Goal: Task Accomplishment & Management: Complete application form

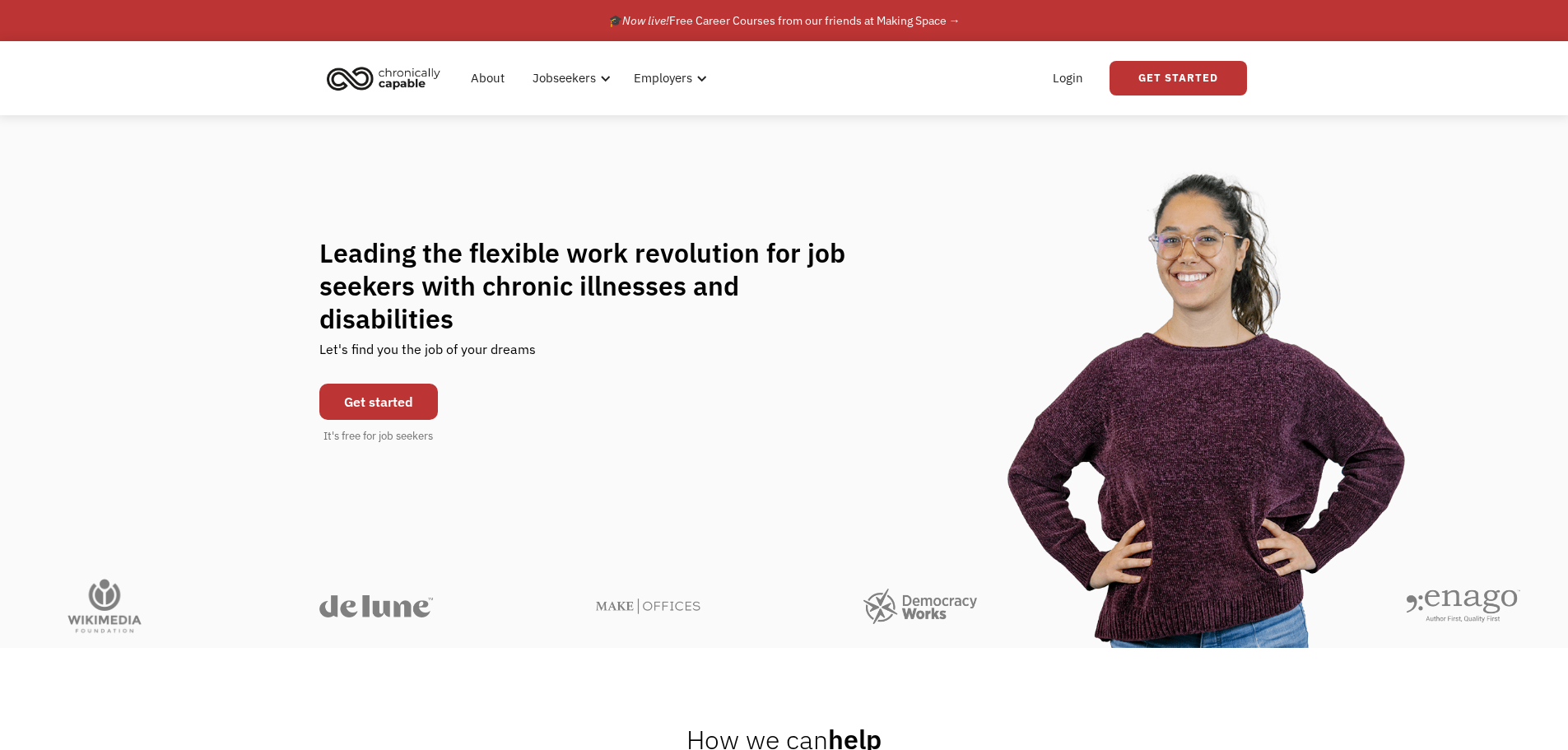
click at [382, 392] on link "Get started" at bounding box center [378, 402] width 119 height 37
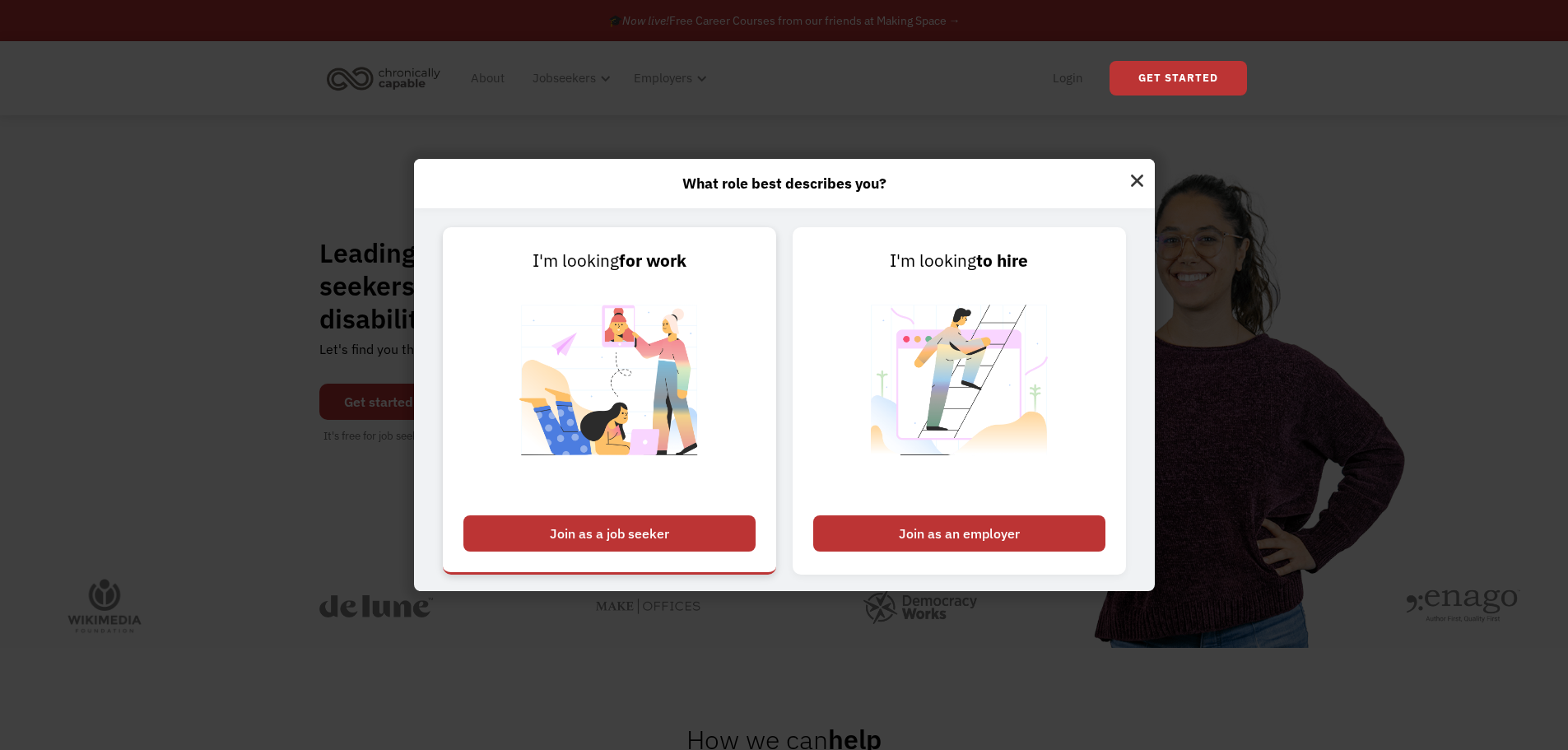
click at [646, 531] on div "Join as a job seeker" at bounding box center [610, 533] width 292 height 37
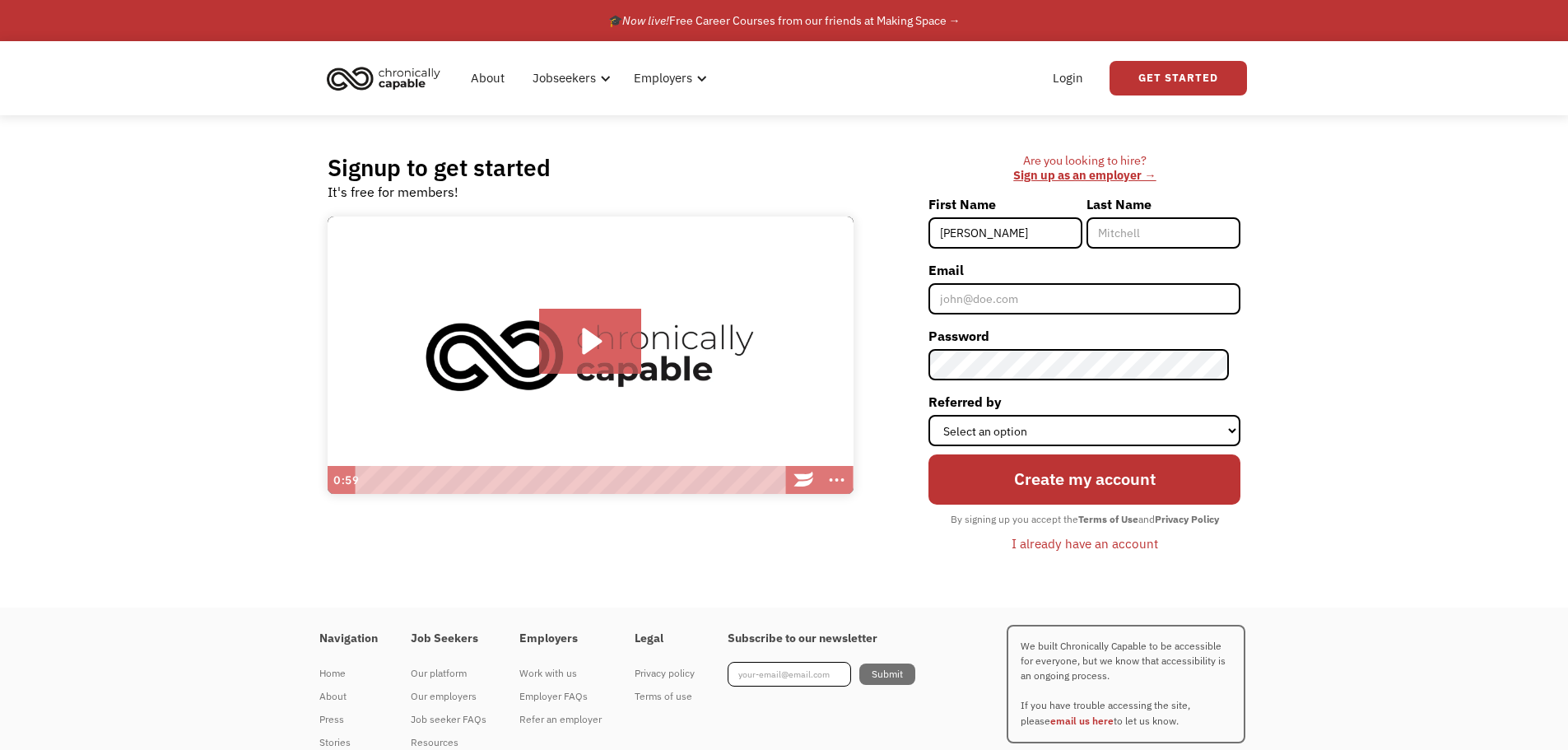
type input "[PERSON_NAME]"
click at [1030, 314] on input "Email" at bounding box center [1084, 299] width 312 height 32
type input "[PERSON_NAME][EMAIL_ADDRESS][DOMAIN_NAME]"
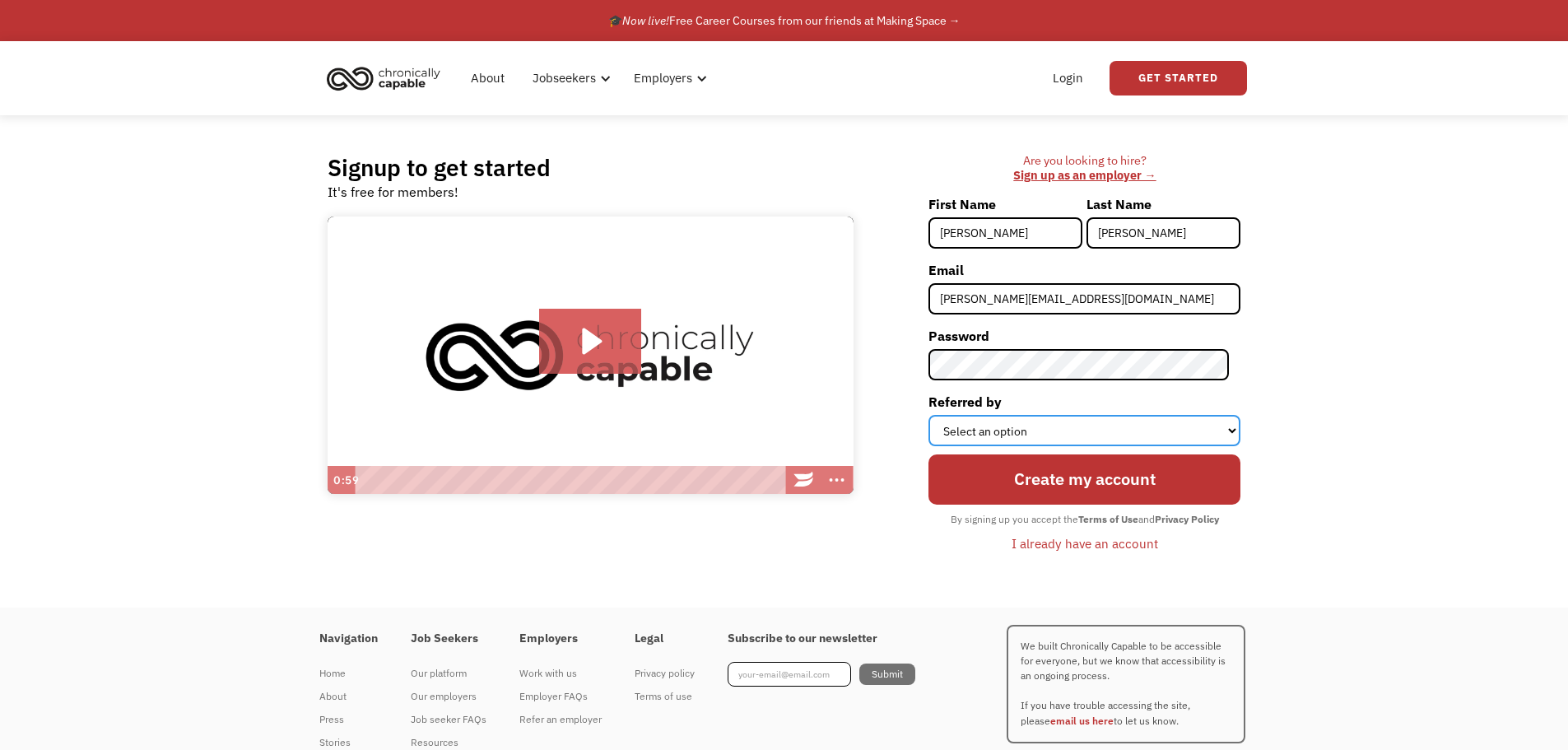
click at [1045, 437] on select "Select an option Instagram Facebook Twitter Search Engine News Article Word of …" at bounding box center [1084, 431] width 312 height 32
select select "Search Engine"
click at [940, 415] on select "Select an option Instagram Facebook Twitter Search Engine News Article Word of …" at bounding box center [1084, 431] width 312 height 32
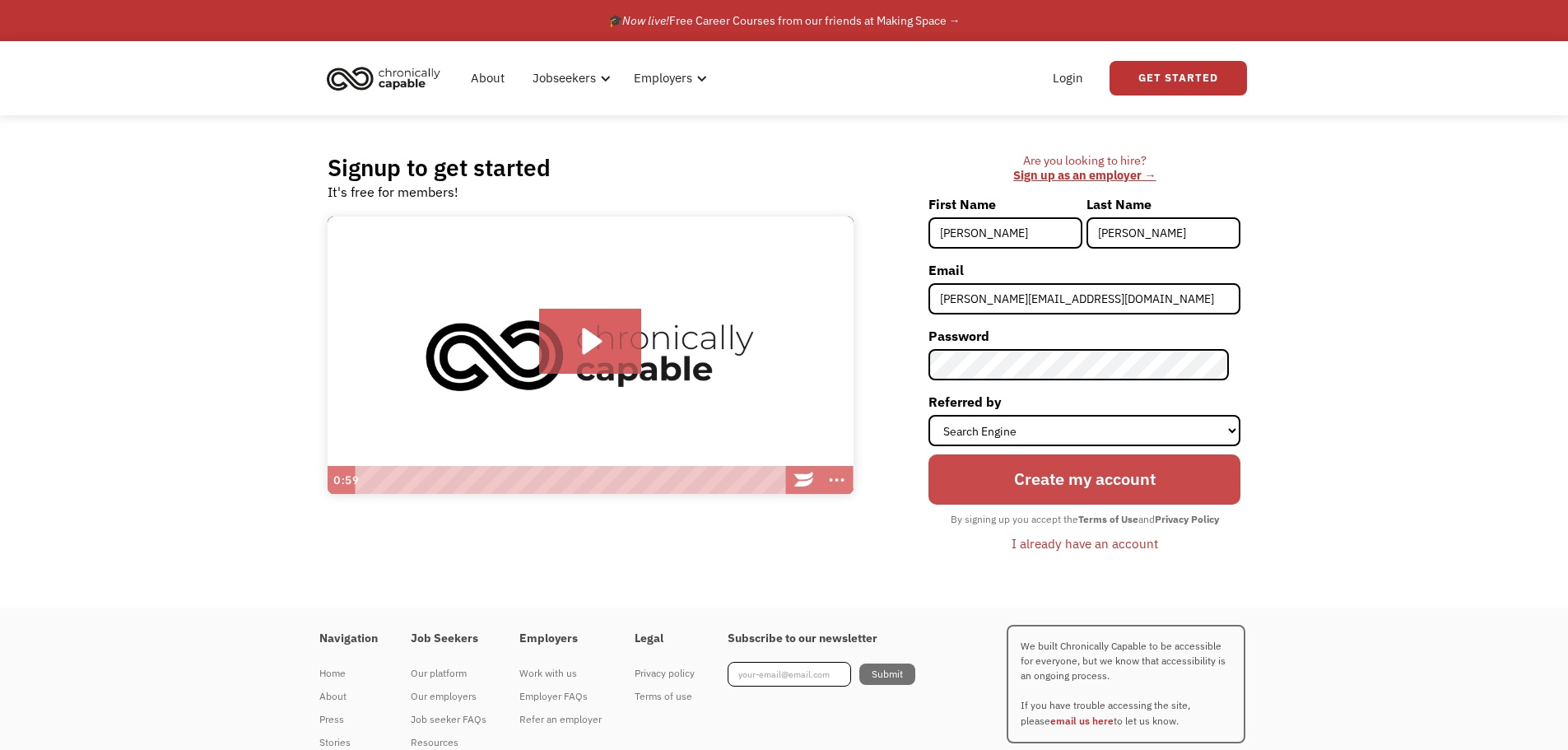
click at [1023, 487] on input "Create my account" at bounding box center [1084, 480] width 312 height 50
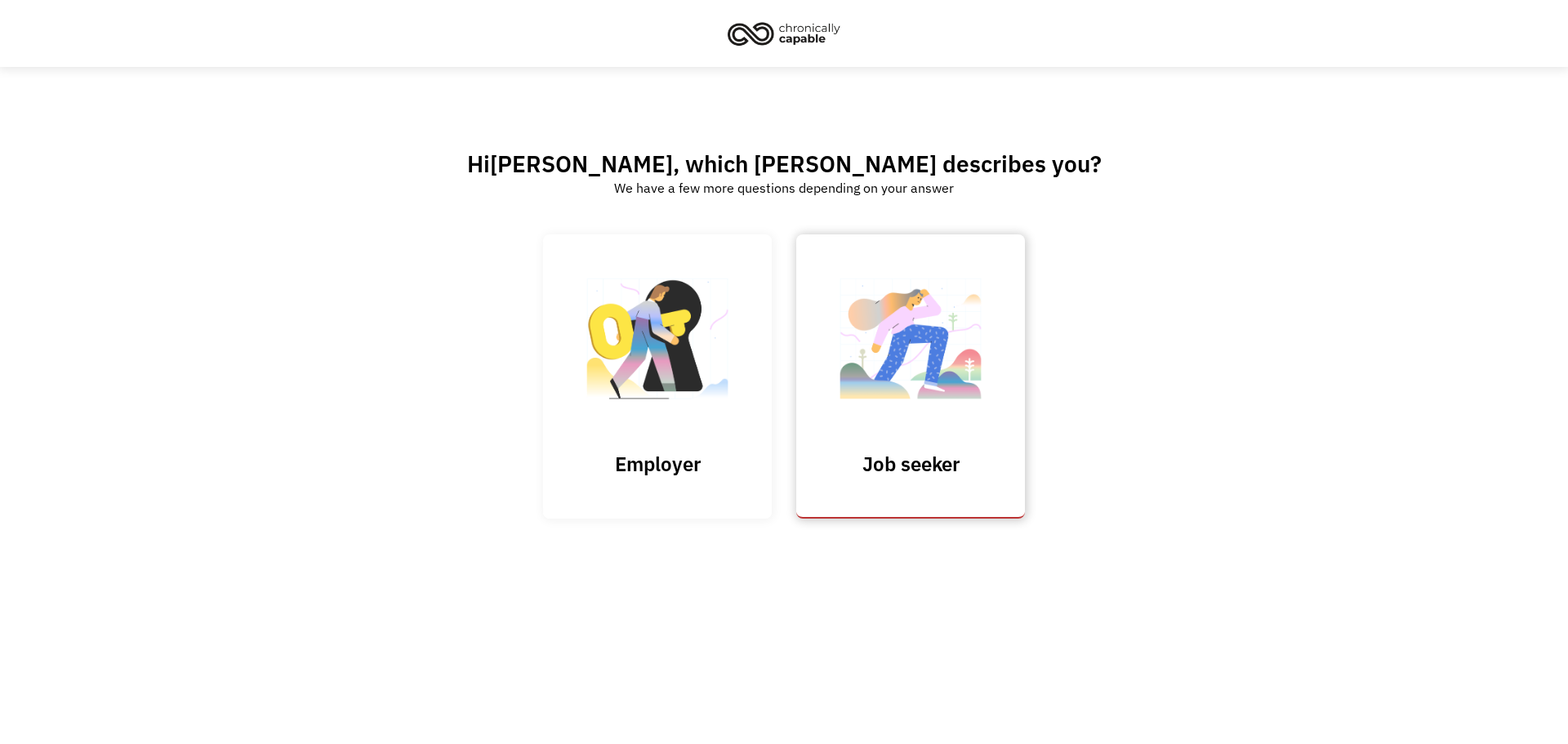
click at [891, 449] on link "Job seeker" at bounding box center [911, 376] width 229 height 283
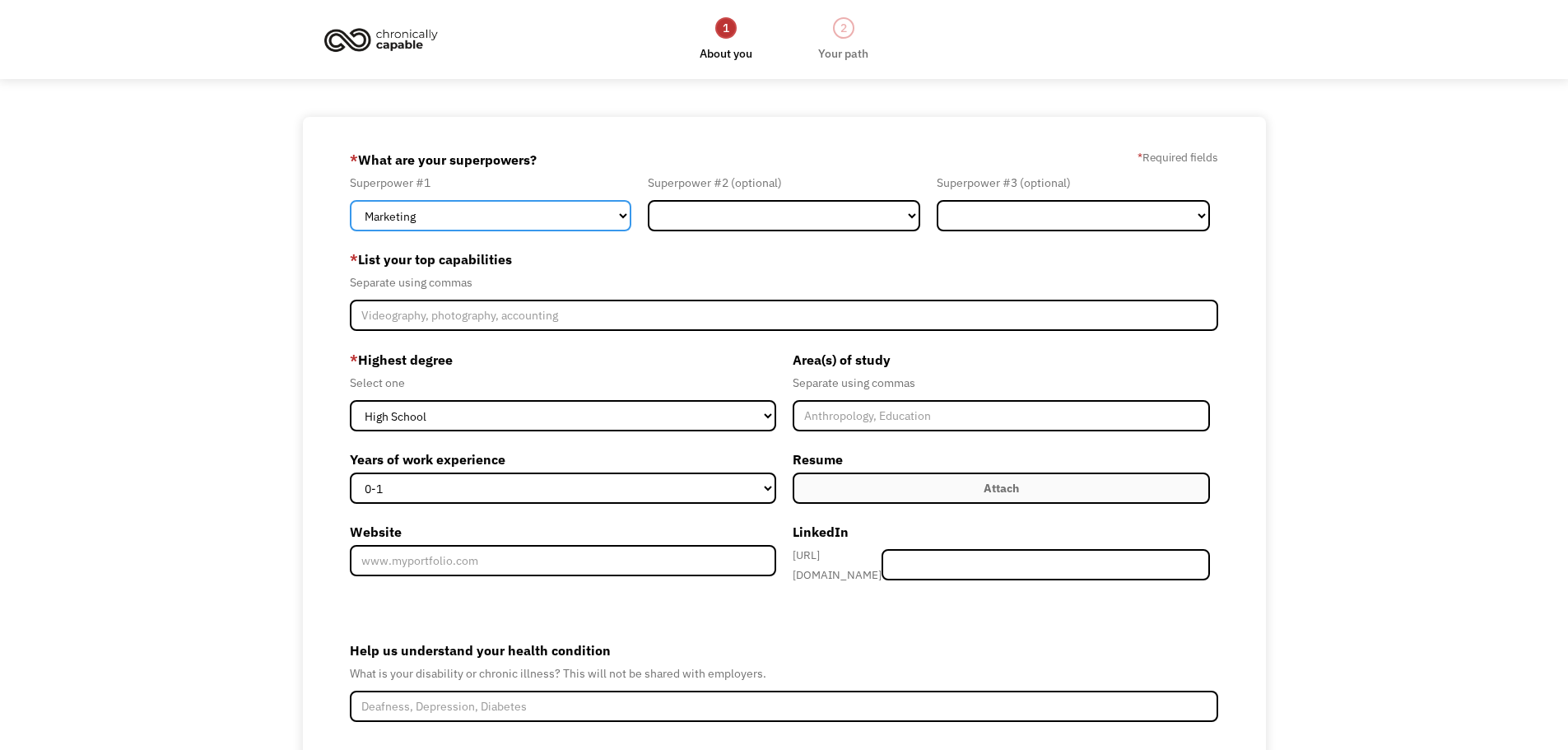
click at [564, 219] on select "Marketing Human Resources Finance Technology Operations Sales Industrial & Manu…" at bounding box center [490, 216] width 281 height 32
select select "Technology"
click at [350, 200] on select "Marketing Human Resources Finance Technology Operations Sales Industrial & Manu…" at bounding box center [490, 216] width 281 height 32
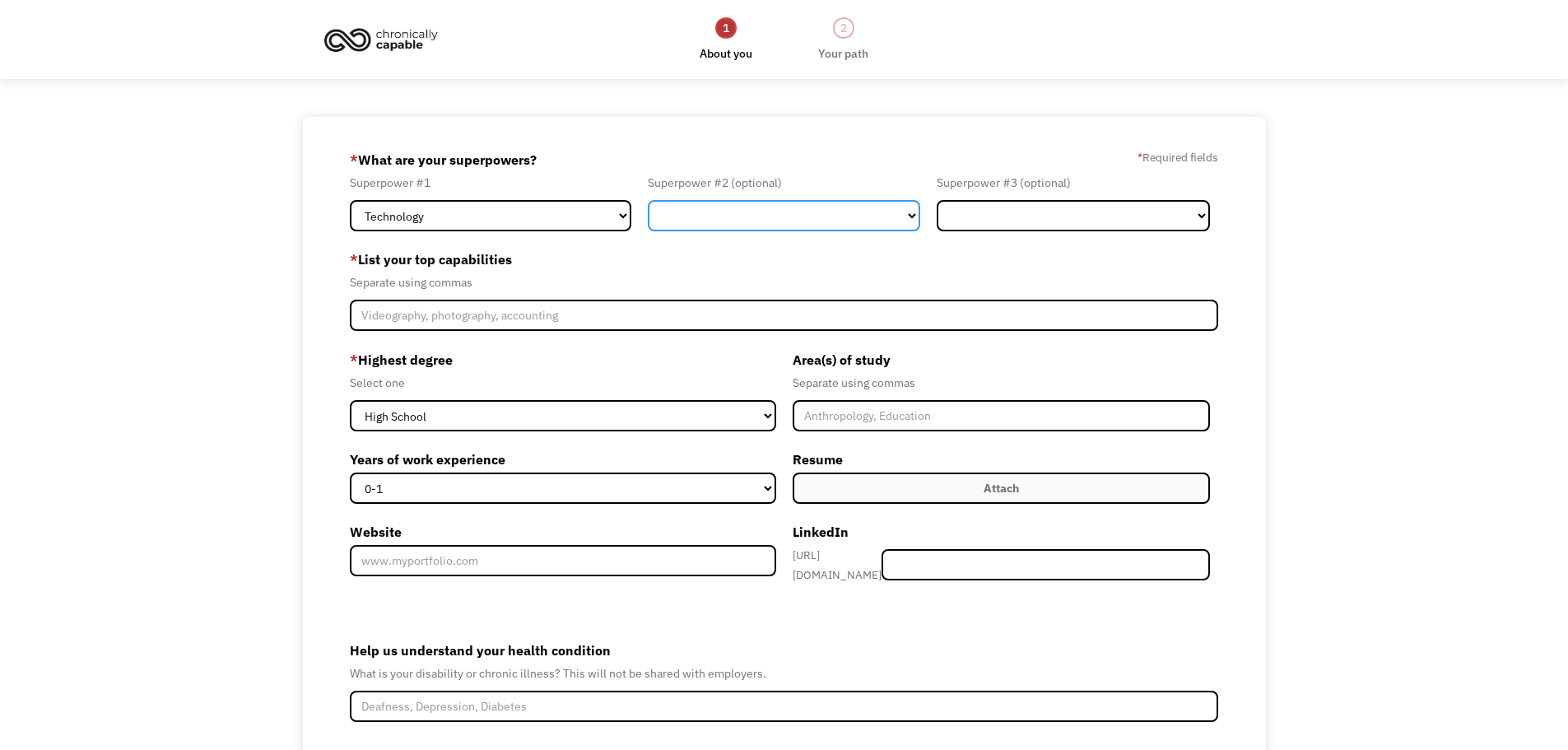
click at [708, 222] on select "Marketing Human Resources Finance Technology Operations Sales Industrial & Manu…" at bounding box center [784, 216] width 273 height 32
select select "Administration"
click at [648, 200] on select "Marketing Human Resources Finance Technology Operations Sales Industrial & Manu…" at bounding box center [784, 216] width 273 height 32
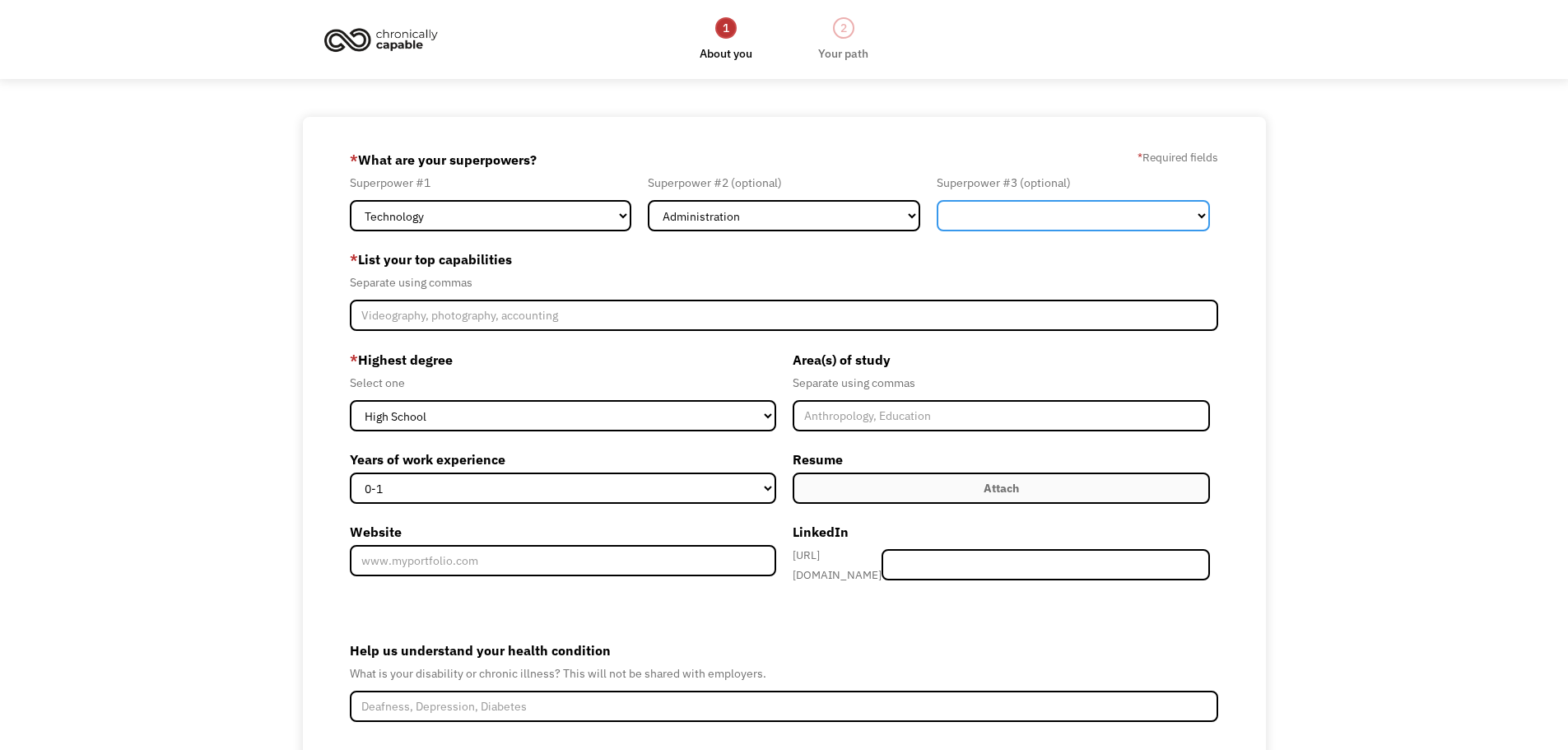
click at [998, 222] on select "Marketing Human Resources Finance Technology Operations Sales Industrial & Manu…" at bounding box center [1073, 216] width 273 height 32
select select "Communications & Public Relations"
click at [937, 200] on select "Marketing Human Resources Finance Technology Operations Sales Industrial & Manu…" at bounding box center [1073, 216] width 273 height 32
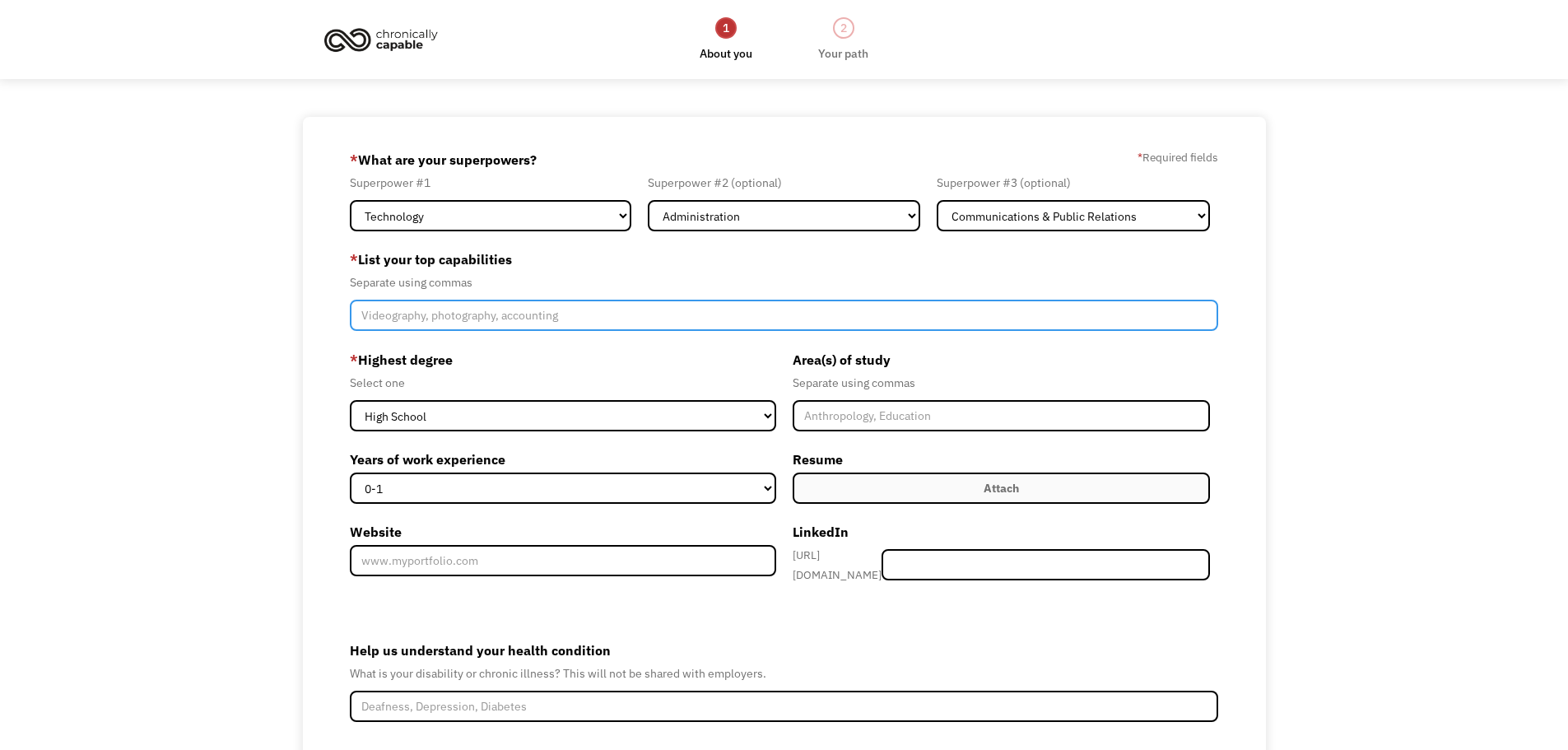
click at [587, 317] on input "Member-Create-Step1" at bounding box center [785, 315] width 869 height 32
type input "P"
click at [553, 314] on input "Technical Project Management, Strategic Communications," at bounding box center [785, 315] width 869 height 32
click at [663, 315] on input "Technical Project Management, Communications," at bounding box center [785, 315] width 869 height 32
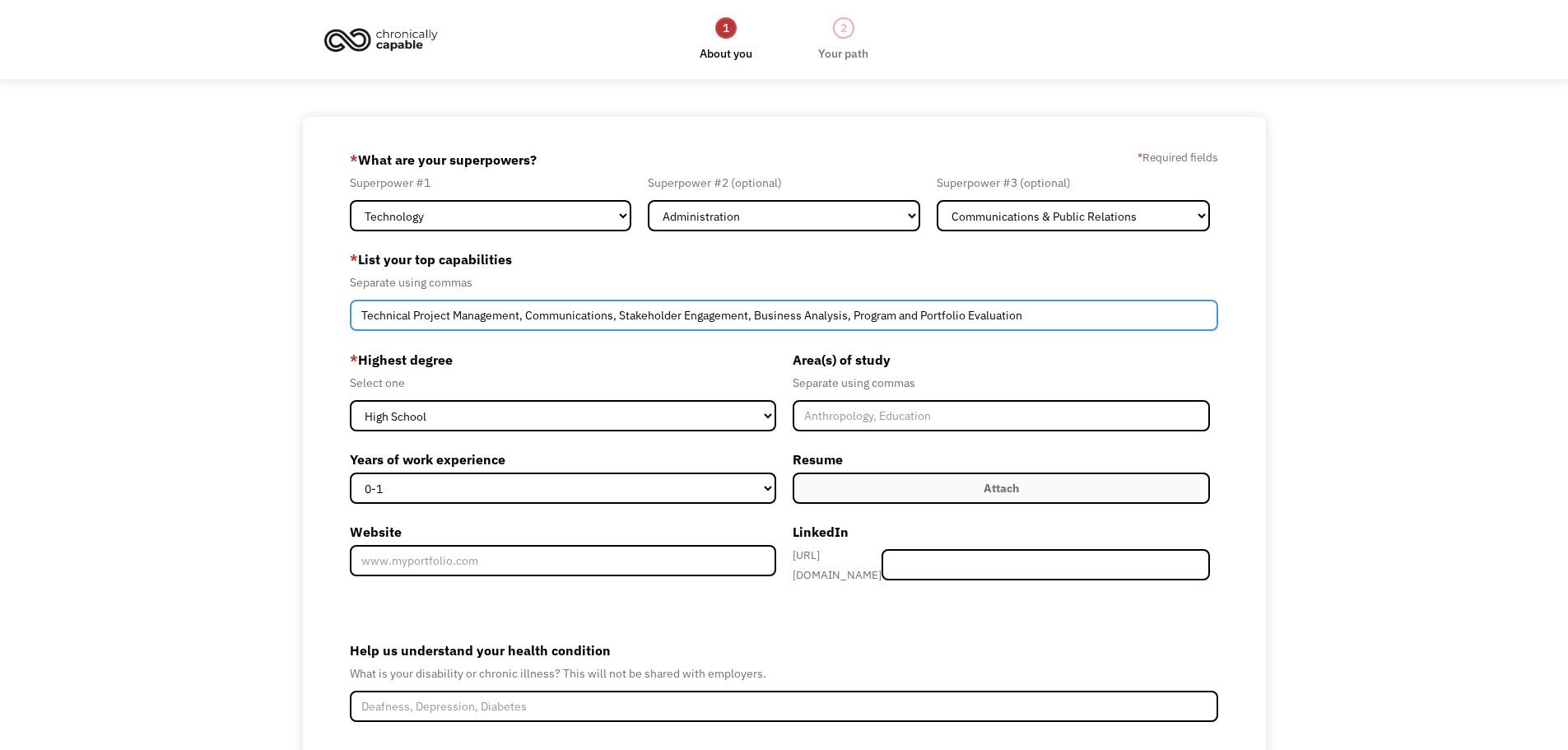
type input "Technical Project Management, Communications, Stakeholder Engagement, Business …"
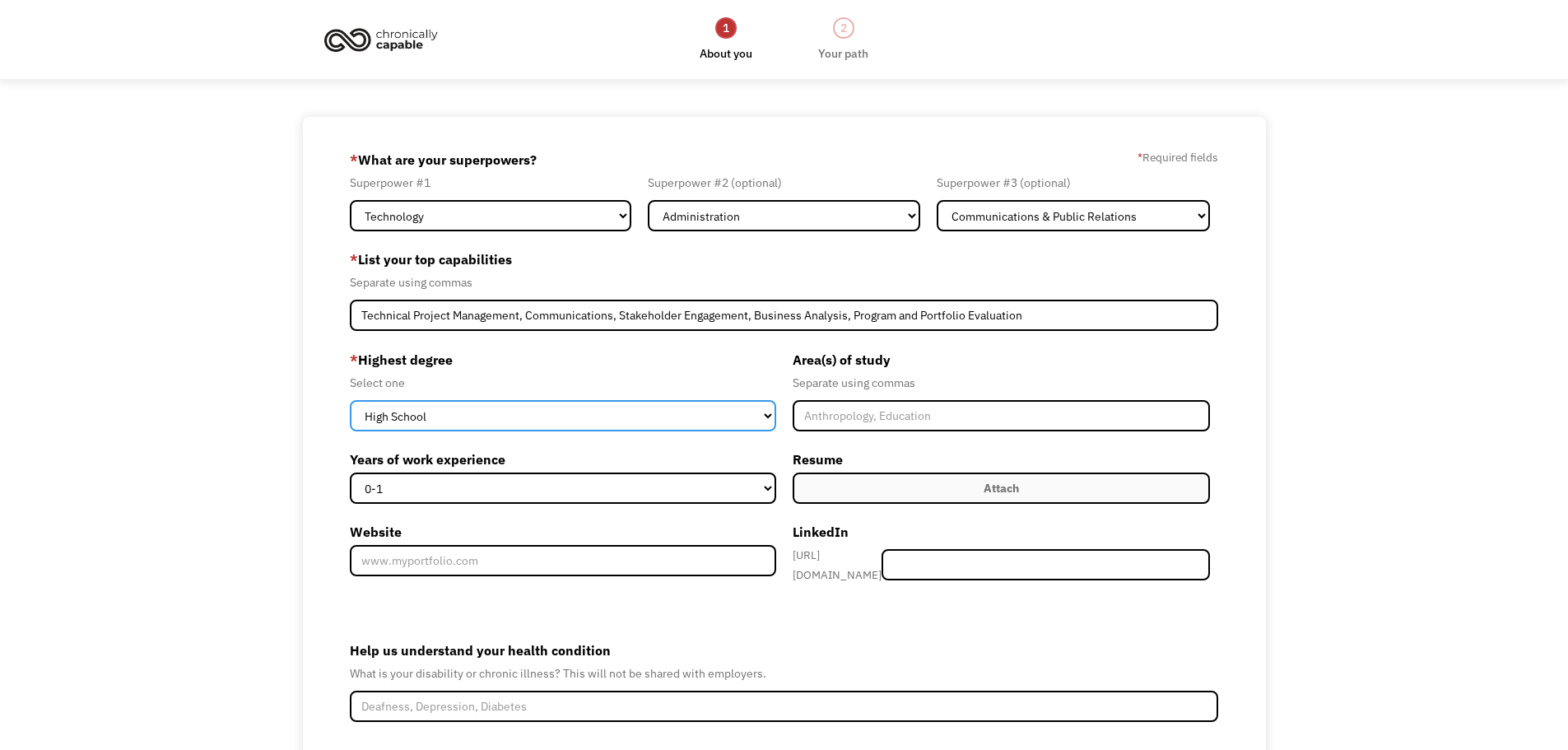
click at [659, 413] on select "High School Associates Bachelors Master's PhD" at bounding box center [563, 416] width 426 height 32
select select "masters"
click at [350, 400] on select "High School Associates Bachelors Master's PhD" at bounding box center [563, 416] width 426 height 32
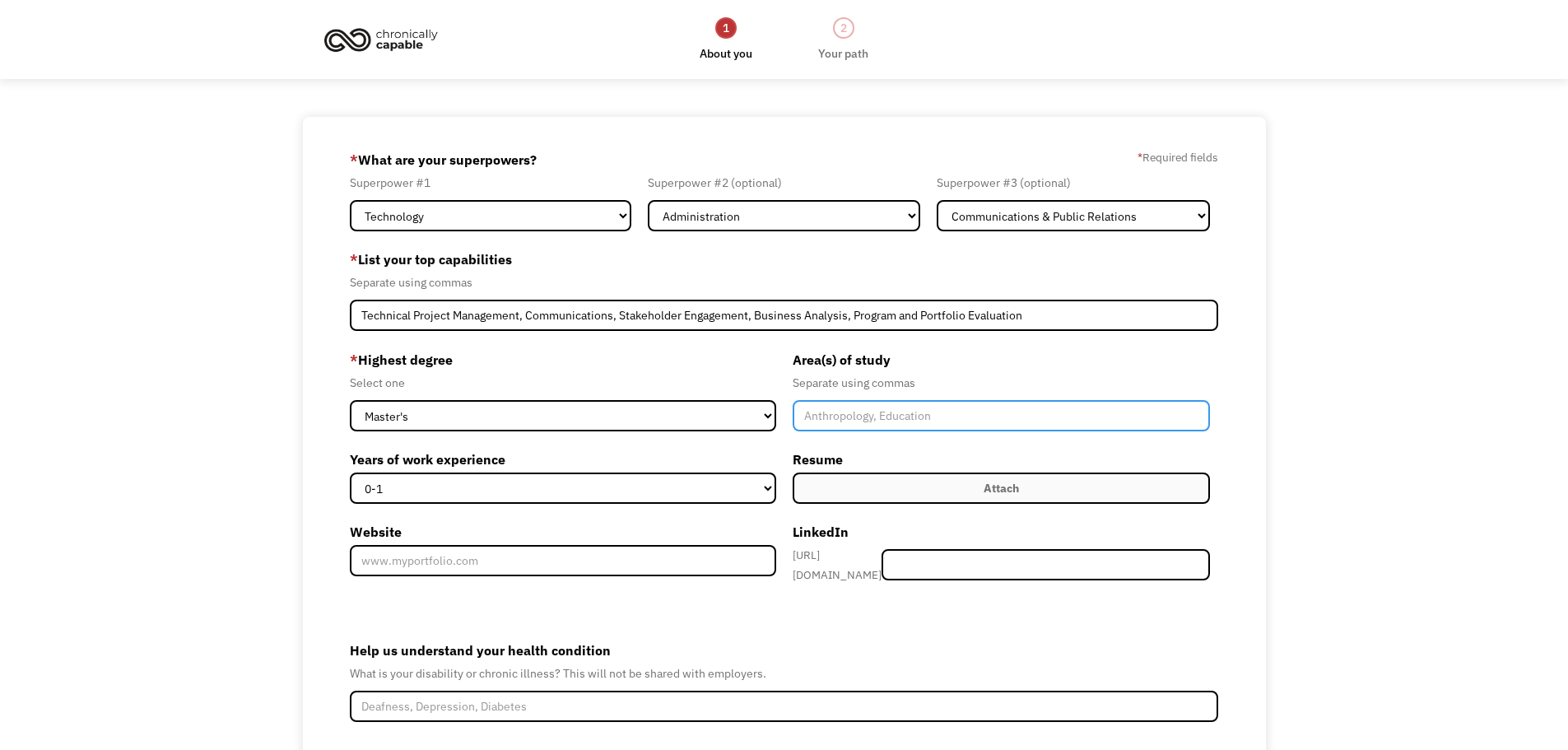
click at [869, 412] on input "Member-Create-Step1" at bounding box center [1002, 416] width 418 height 32
type input "MBA with concentration in Data Analytics"
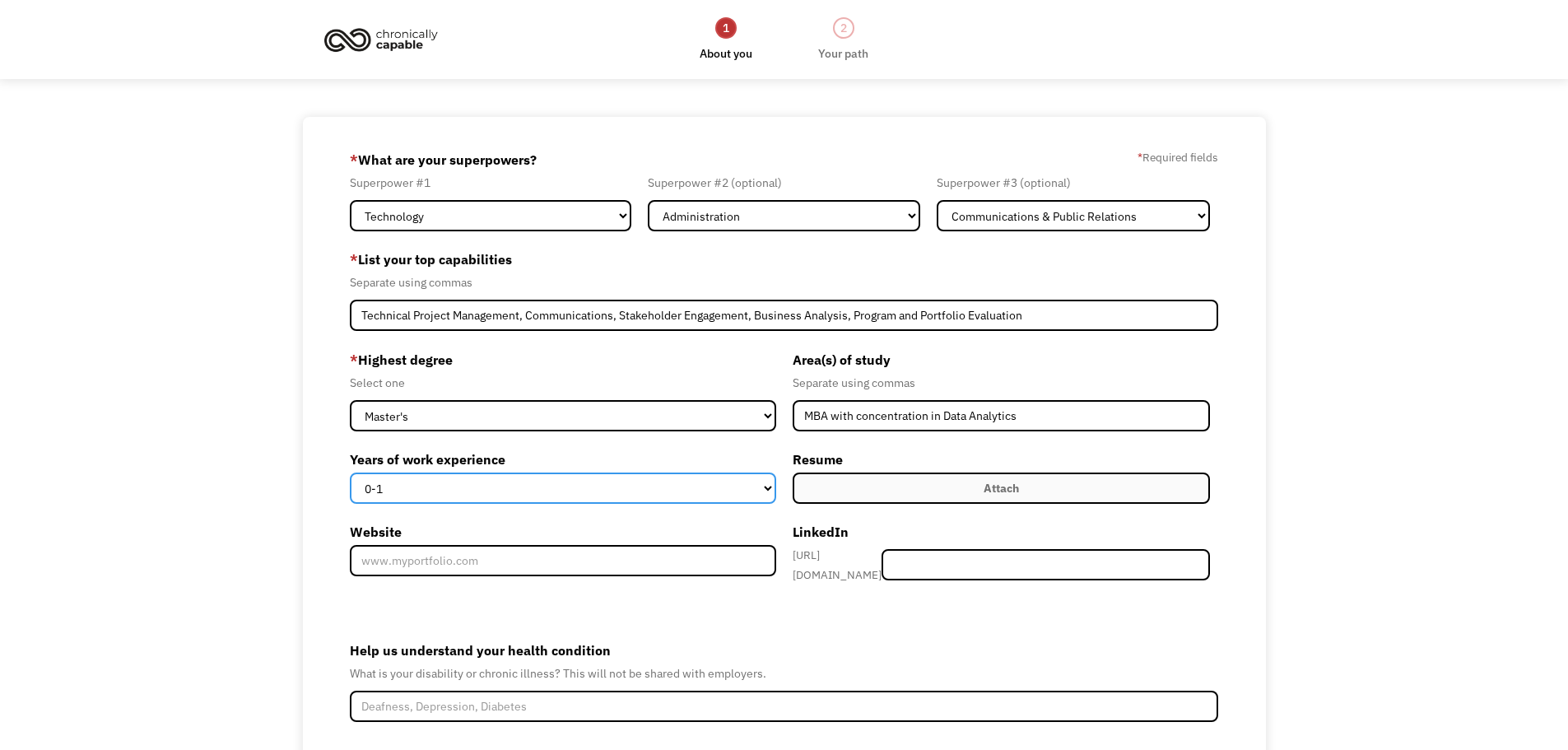
click at [677, 485] on select "0-1 2-4 5-10 11-15 15+" at bounding box center [563, 489] width 426 height 32
select select "11-15"
click at [350, 473] on select "0-1 2-4 5-10 11-15 15+" at bounding box center [563, 489] width 426 height 32
click at [833, 484] on label "Attach" at bounding box center [1002, 489] width 418 height 32
type input "C:\fakepath\Linda Mullally Resume Autumn 2025.pdf"
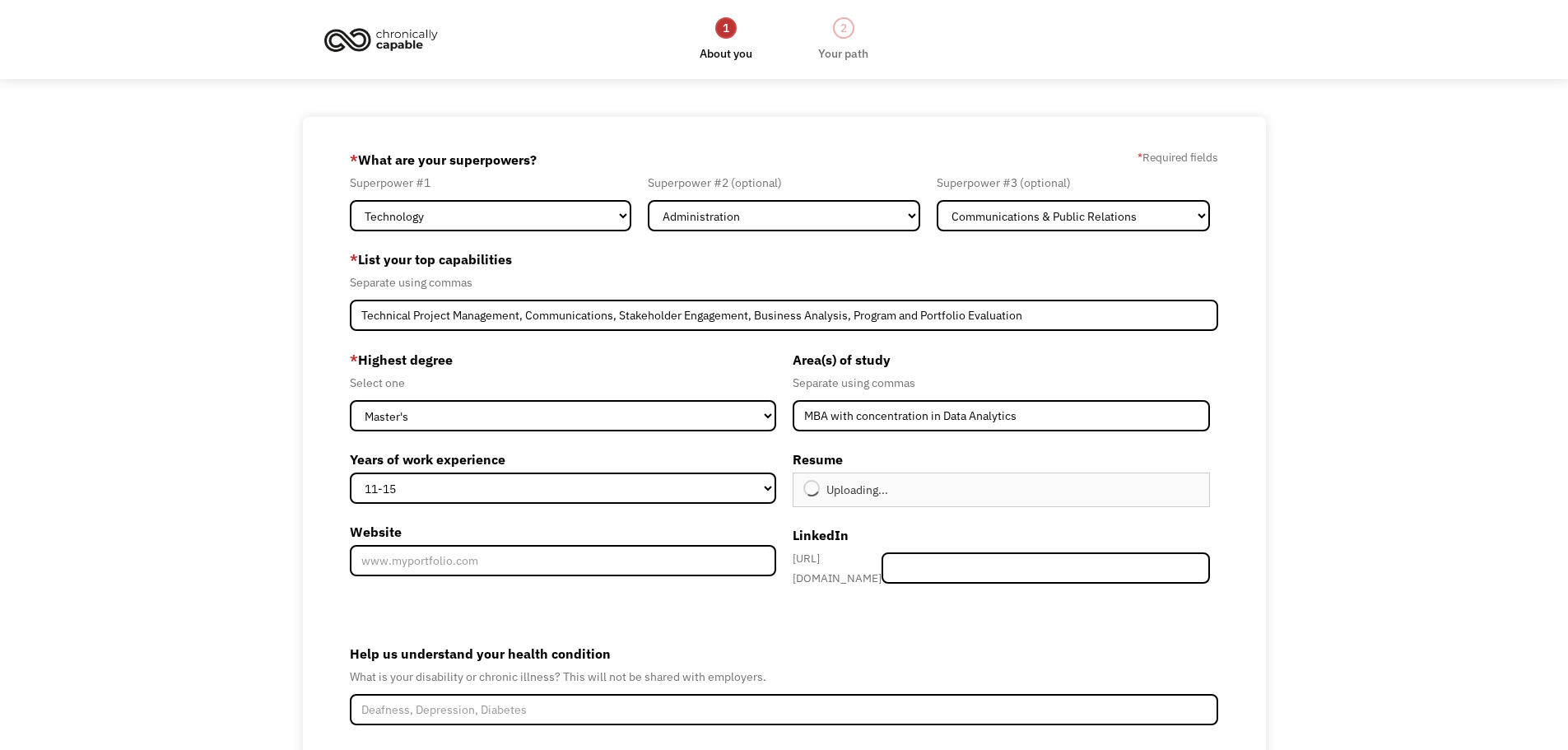
type input "Continue"
click at [1037, 486] on div "Remove file" at bounding box center [1044, 491] width 13 height 17
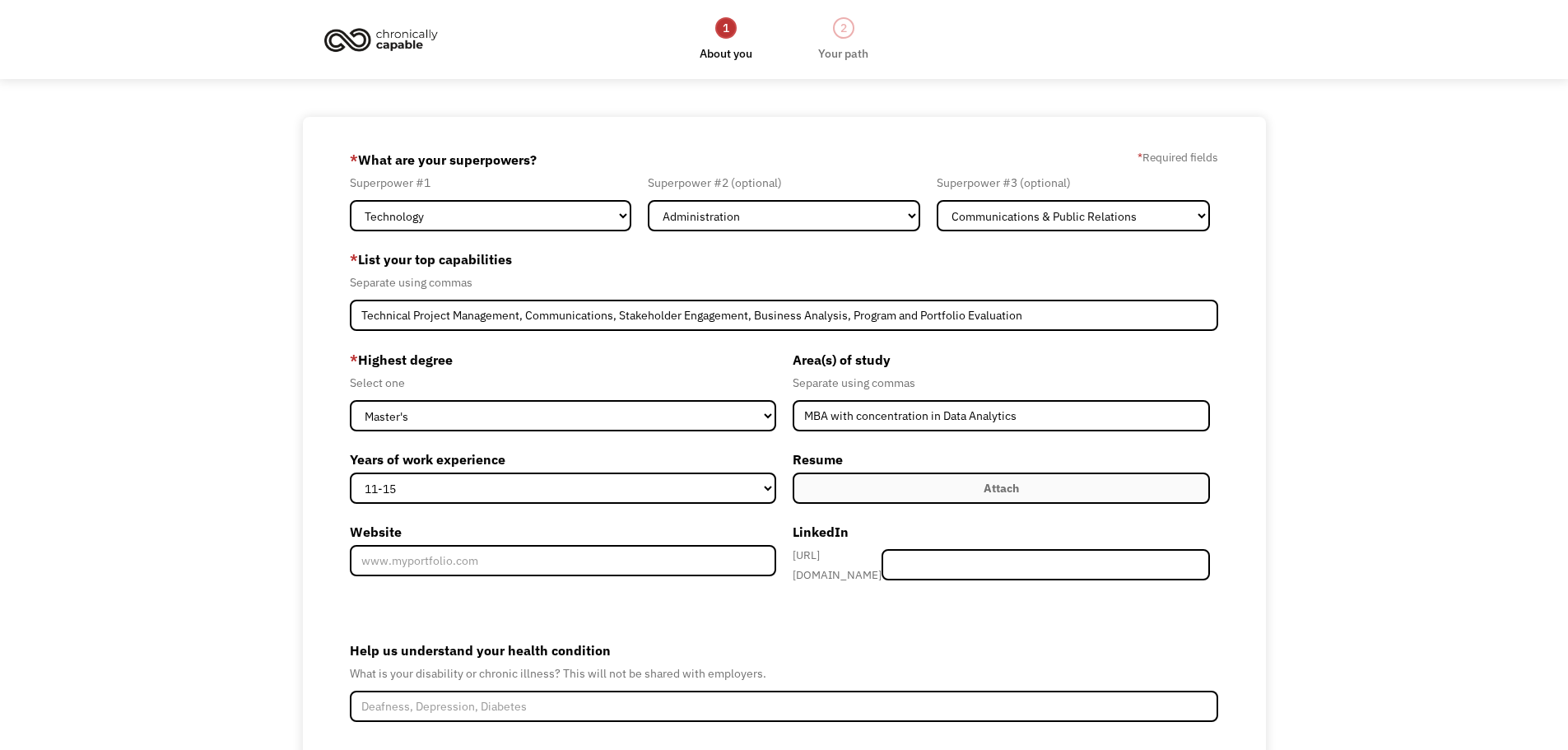
click at [961, 478] on label "Attach" at bounding box center [1002, 489] width 418 height 32
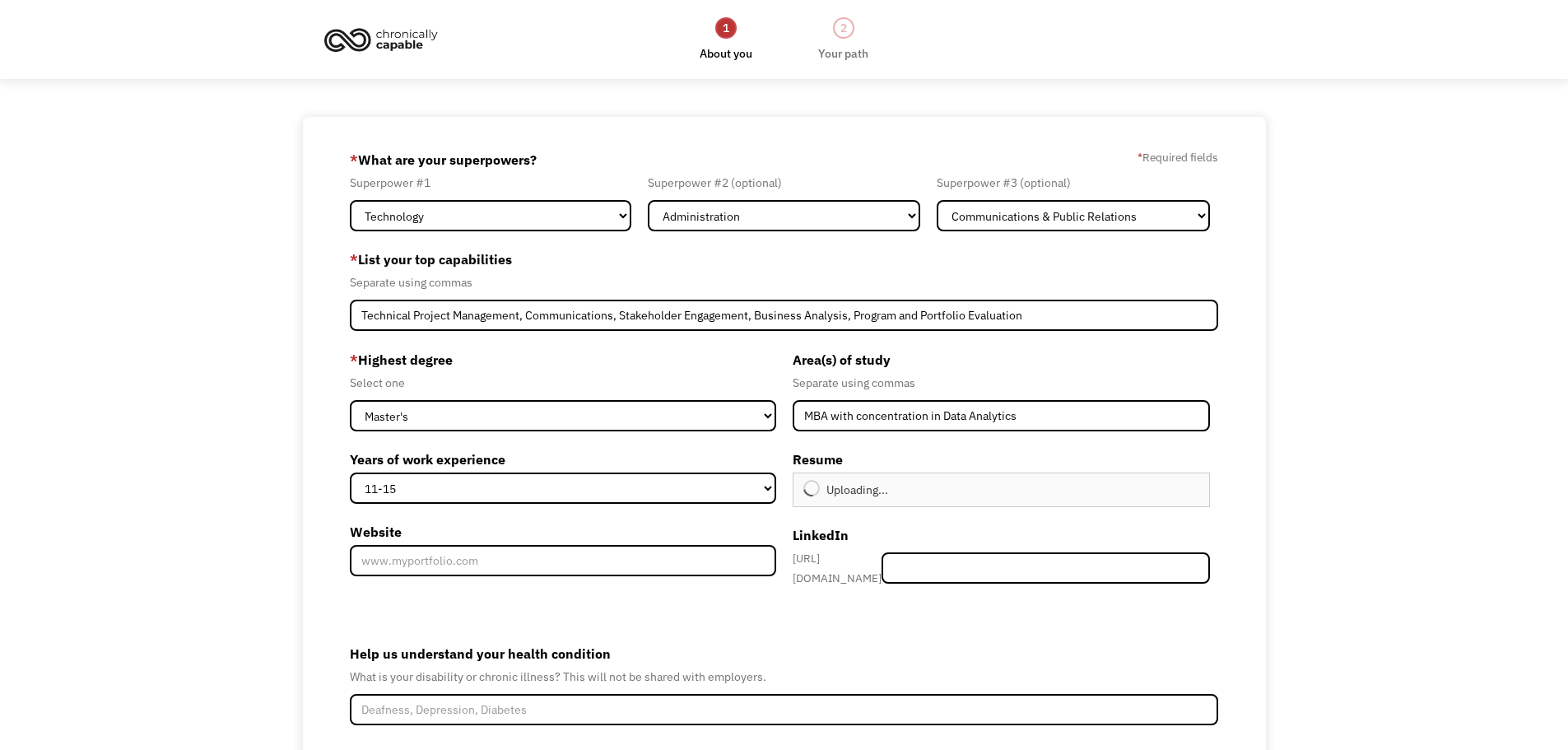
type input "Continue"
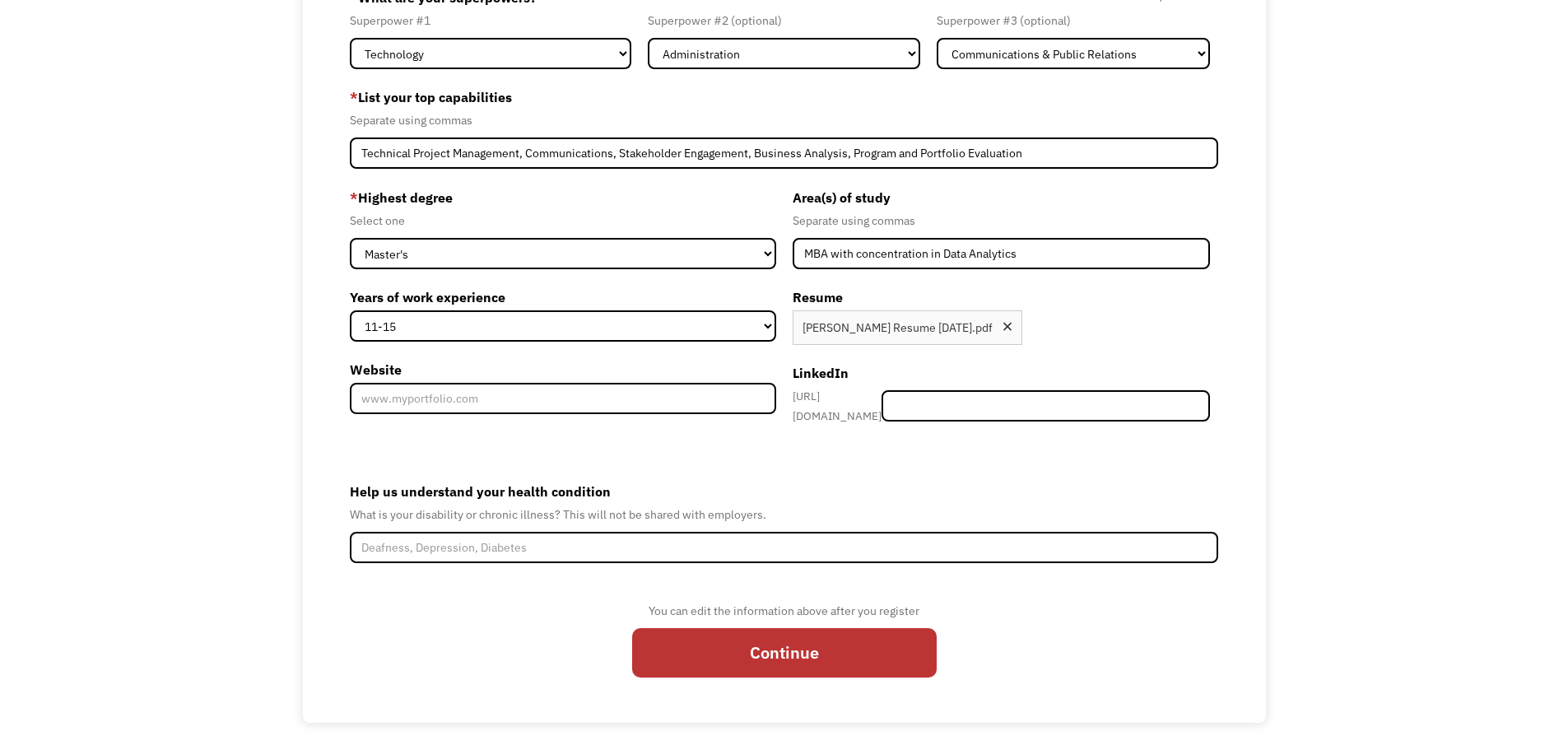
scroll to position [163, 0]
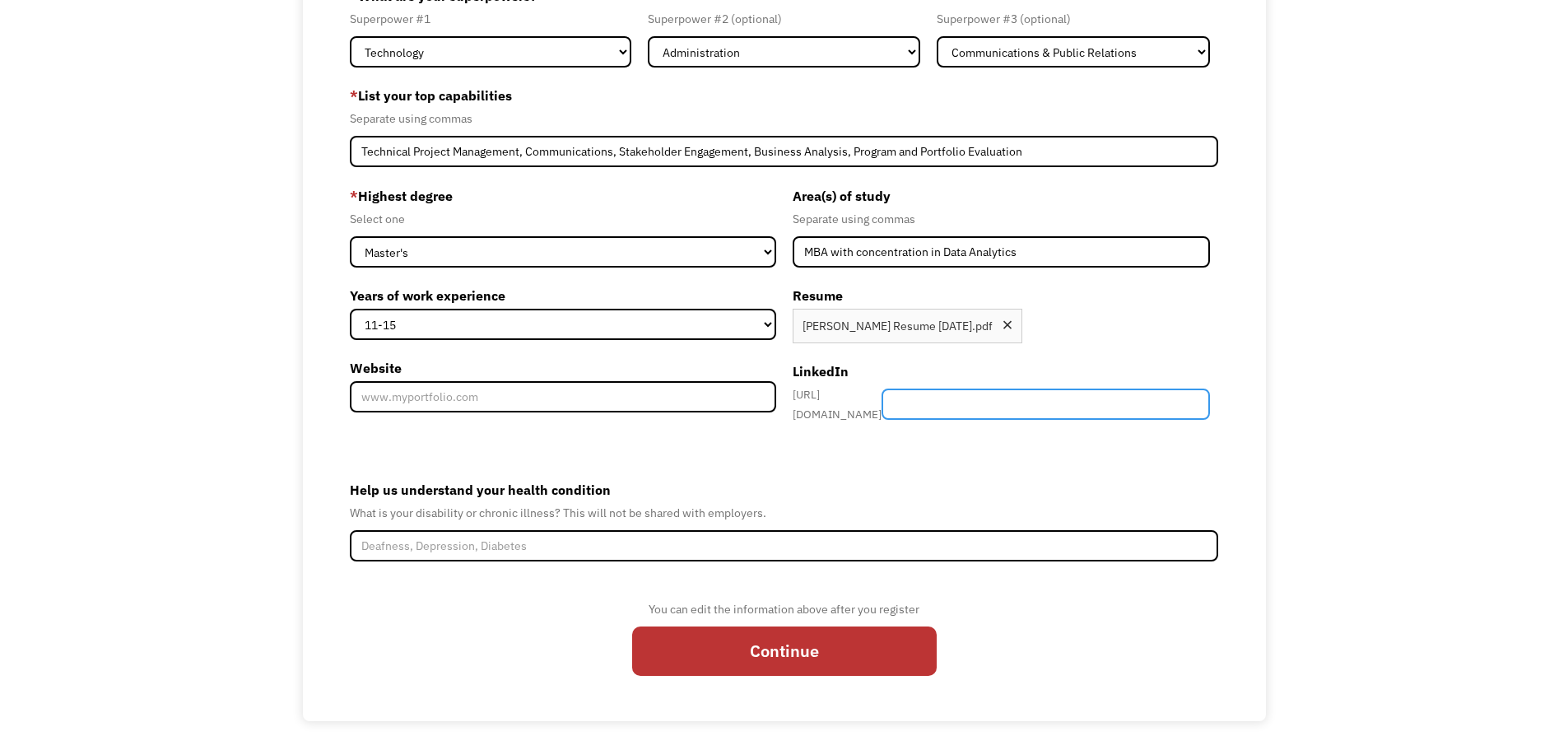
click at [1036, 399] on input "Member-Create-Step1" at bounding box center [1046, 404] width 329 height 32
paste input "lindamullally/"
type input "lindamullally/"
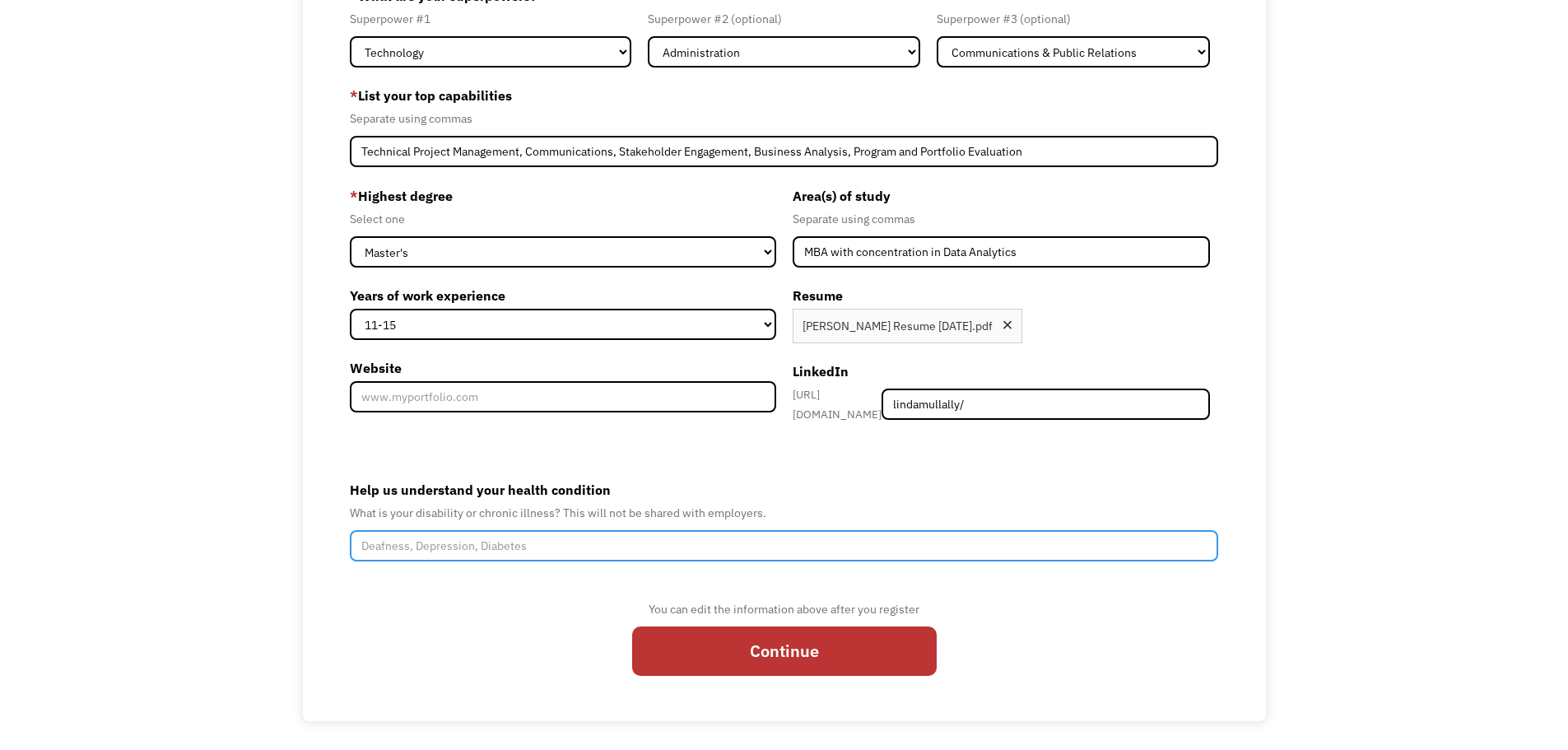
click at [502, 533] on input "Help us understand your health condition" at bounding box center [785, 546] width 869 height 32
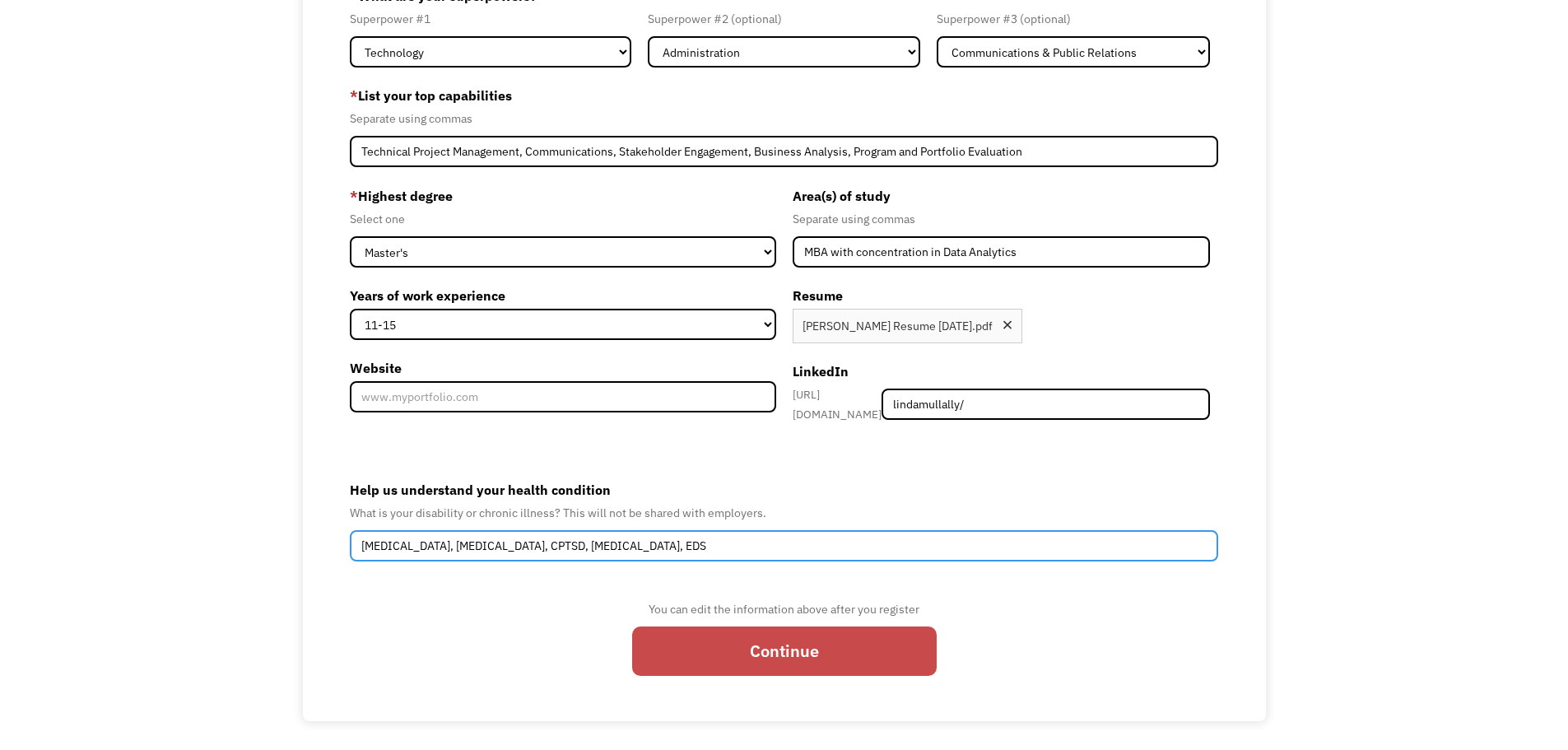
type input "ADHD, autism, CPTSD, endometriosis, EDS"
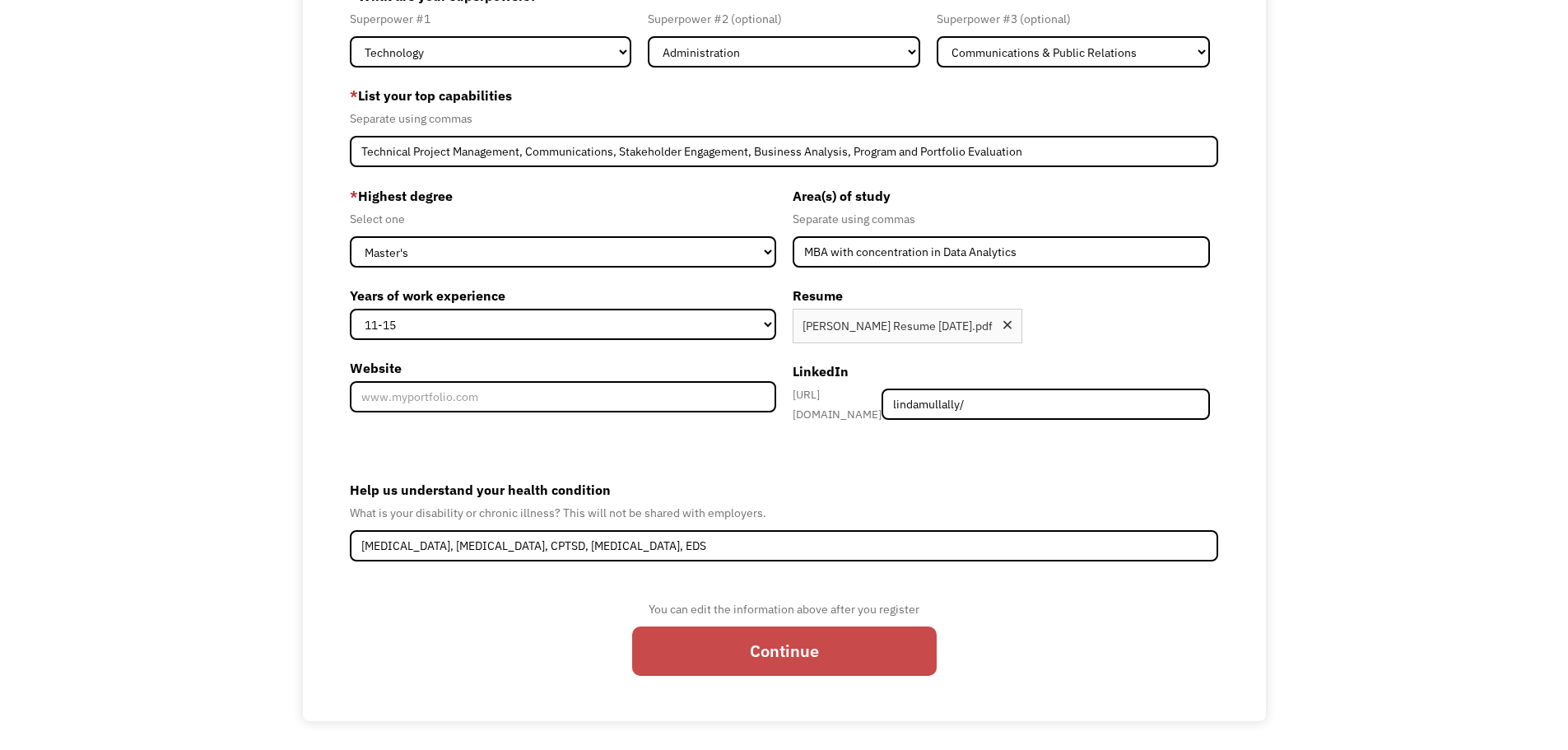
click at [682, 637] on input "Continue" at bounding box center [784, 651] width 304 height 50
type input "Please wait..."
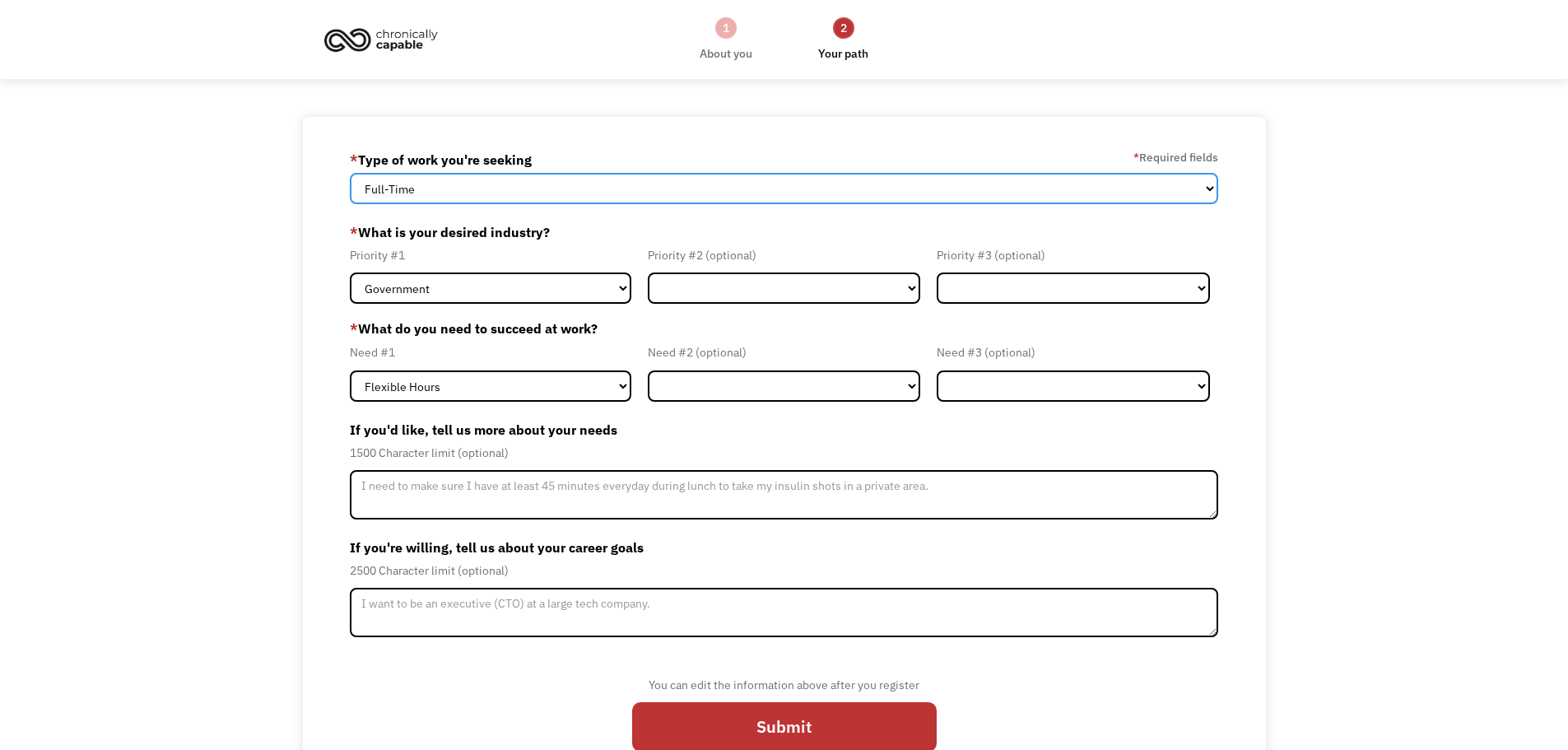
click at [629, 183] on select "Full-Time Part-Time Both Full-Time and Part-Time" at bounding box center [785, 188] width 869 height 32
select select "Both Full-Time and Part-Time"
click at [350, 173] on select "Full-Time Part-Time Both Full-Time and Part-Time" at bounding box center [785, 188] width 869 height 32
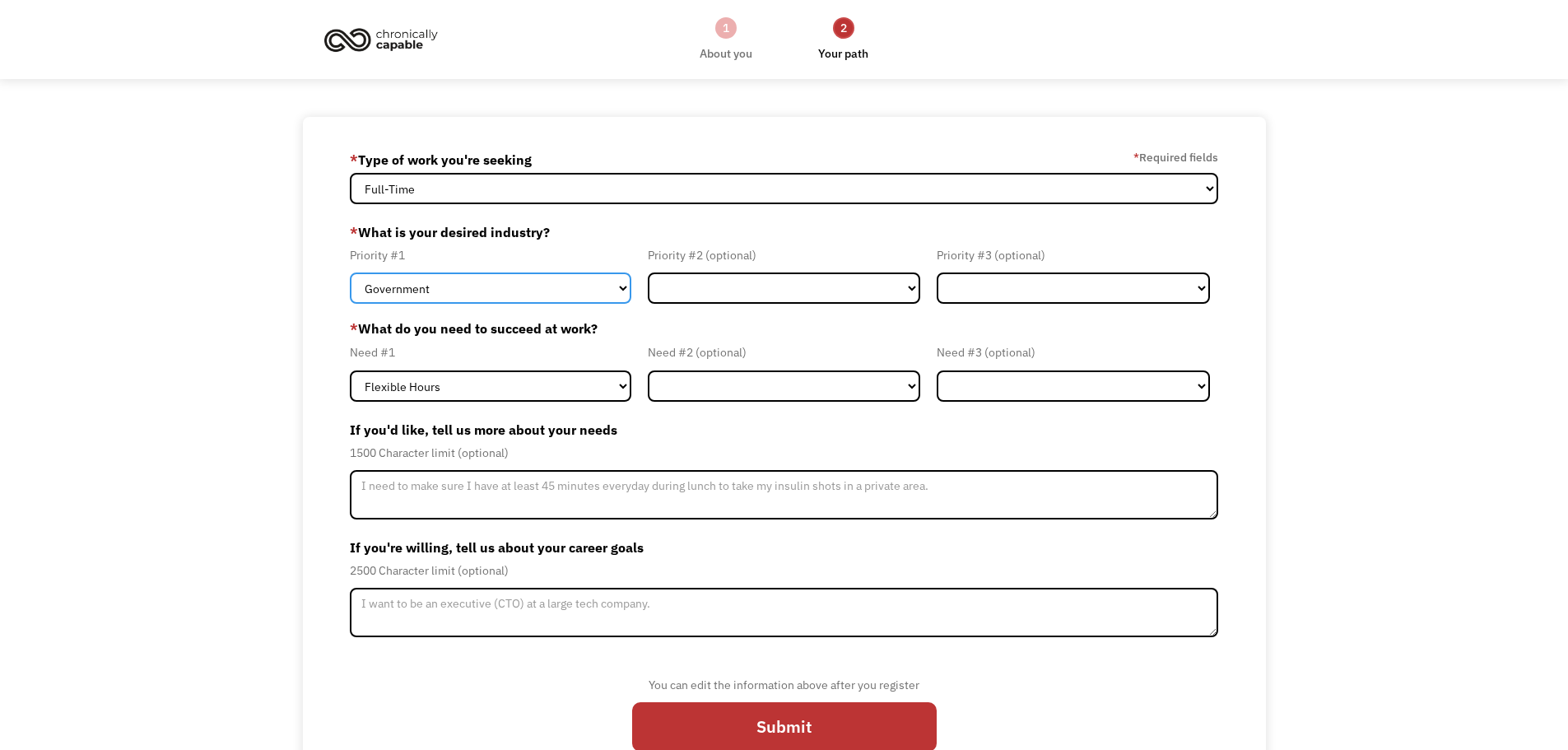
click at [558, 296] on select "Government Finance & Insurance Health & Social Care Tech & Engineering Creative…" at bounding box center [490, 288] width 281 height 32
select select "Tech & Engineering"
click at [350, 272] on select "Government Finance & Insurance Health & Social Care Tech & Engineering Creative…" at bounding box center [490, 288] width 281 height 32
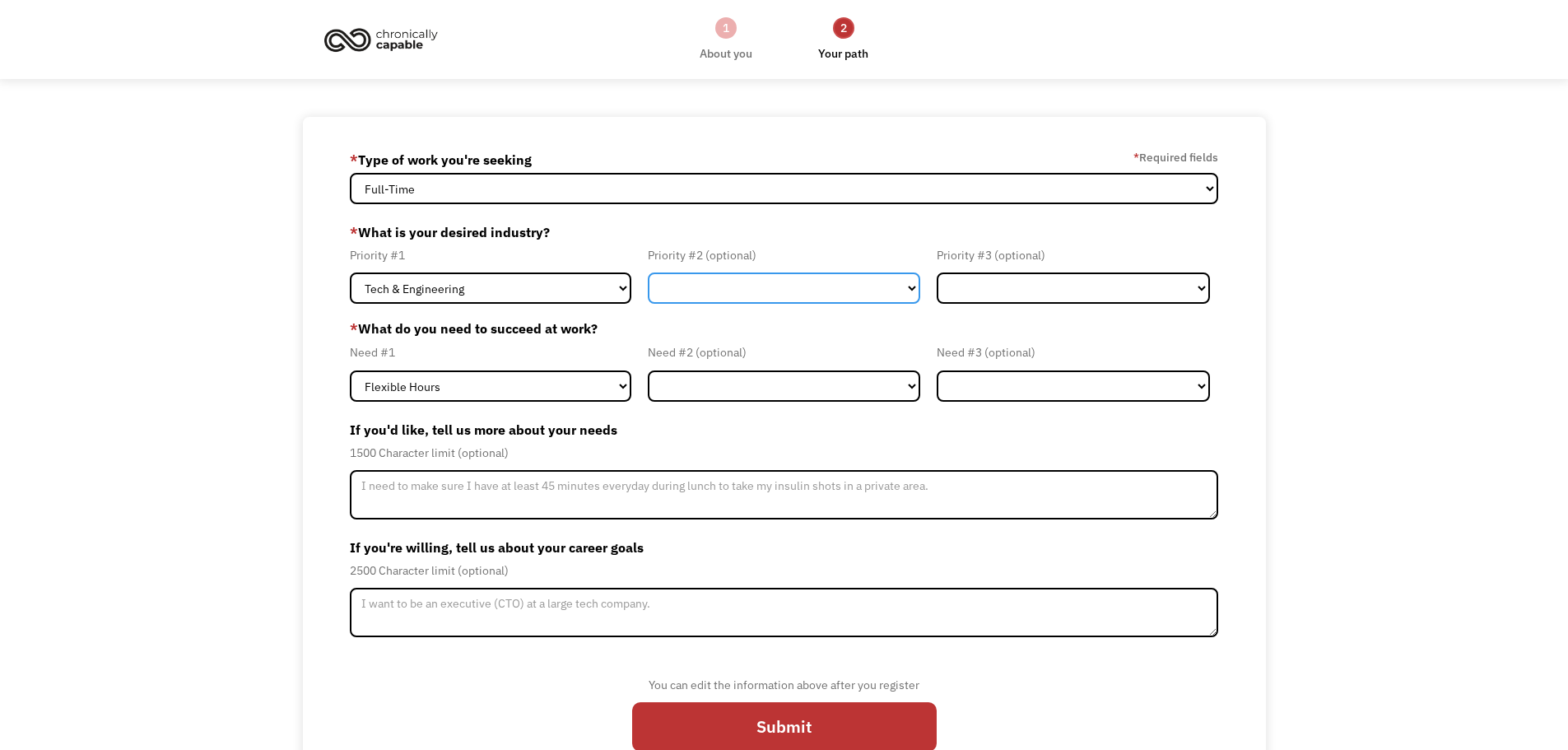
click at [712, 295] on select "Government Finance & Insurance Health & Social Care Tech & Engineering Creative…" at bounding box center [784, 288] width 273 height 32
select select "Health & Social Care"
click at [648, 272] on select "Government Finance & Insurance Health & Social Care Tech & Engineering Creative…" at bounding box center [784, 288] width 273 height 32
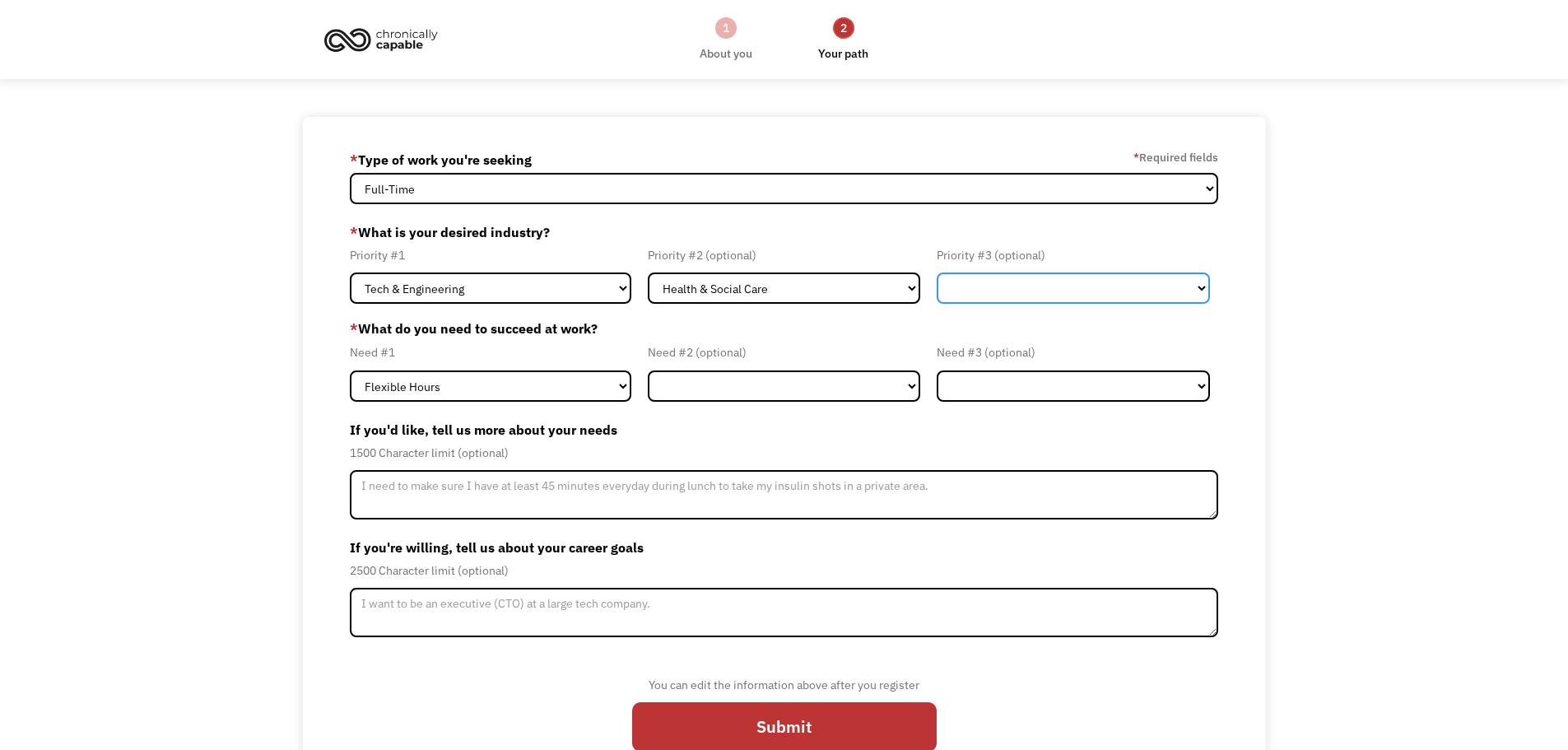
click at [1049, 285] on select "Government Finance & Insurance Health & Social Care Tech & Engineering Creative…" at bounding box center [1073, 288] width 273 height 32
select select "Administrative"
click at [937, 272] on select "Government Finance & Insurance Health & Social Care Tech & Engineering Creative…" at bounding box center [1073, 288] width 273 height 32
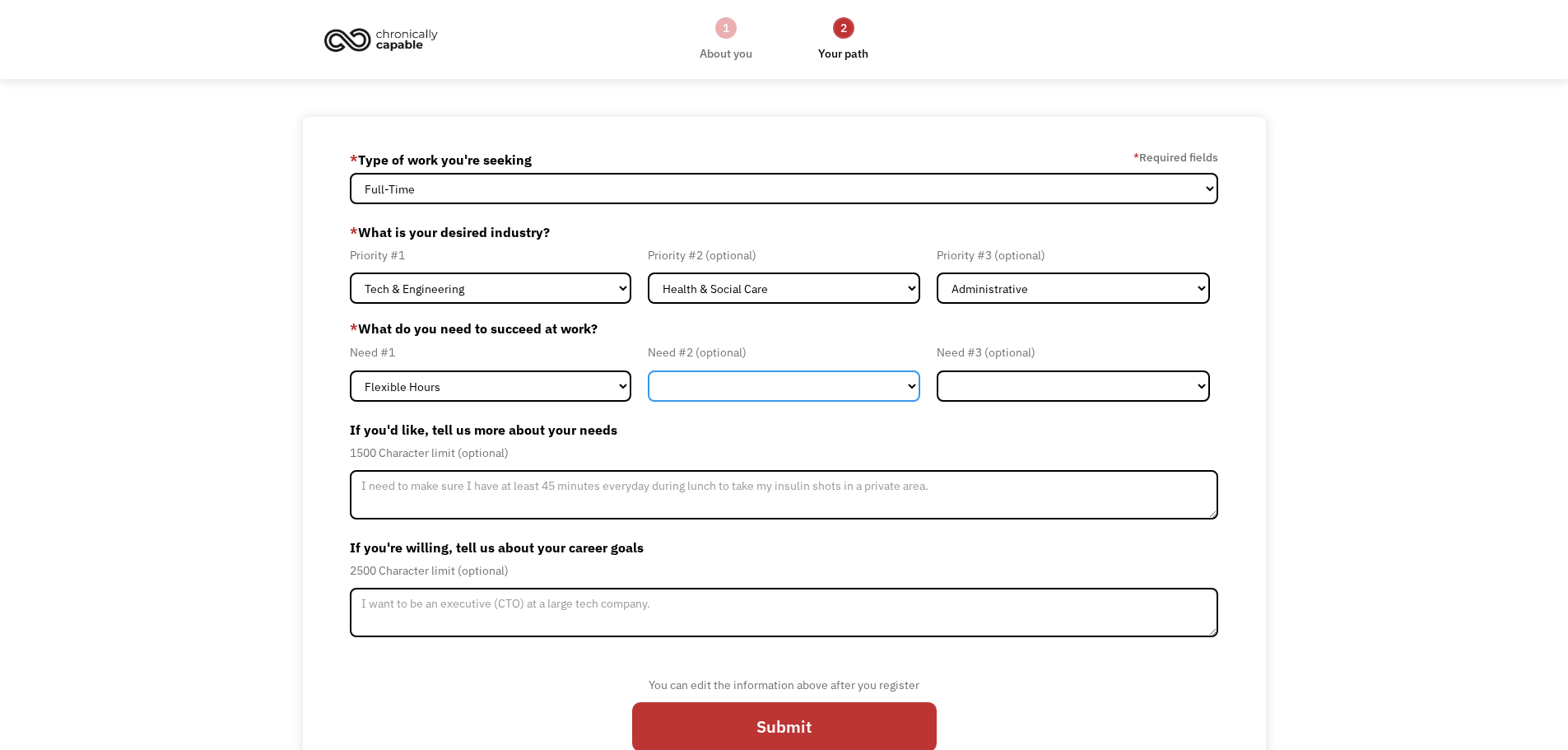
click at [724, 388] on select "Flexible Hours Remote Work Service Animal On-site Accommodations Visual Support…" at bounding box center [784, 387] width 273 height 32
select select "Remote Work"
click at [648, 371] on select "Flexible Hours Remote Work Service Animal On-site Accommodations Visual Support…" at bounding box center [784, 387] width 273 height 32
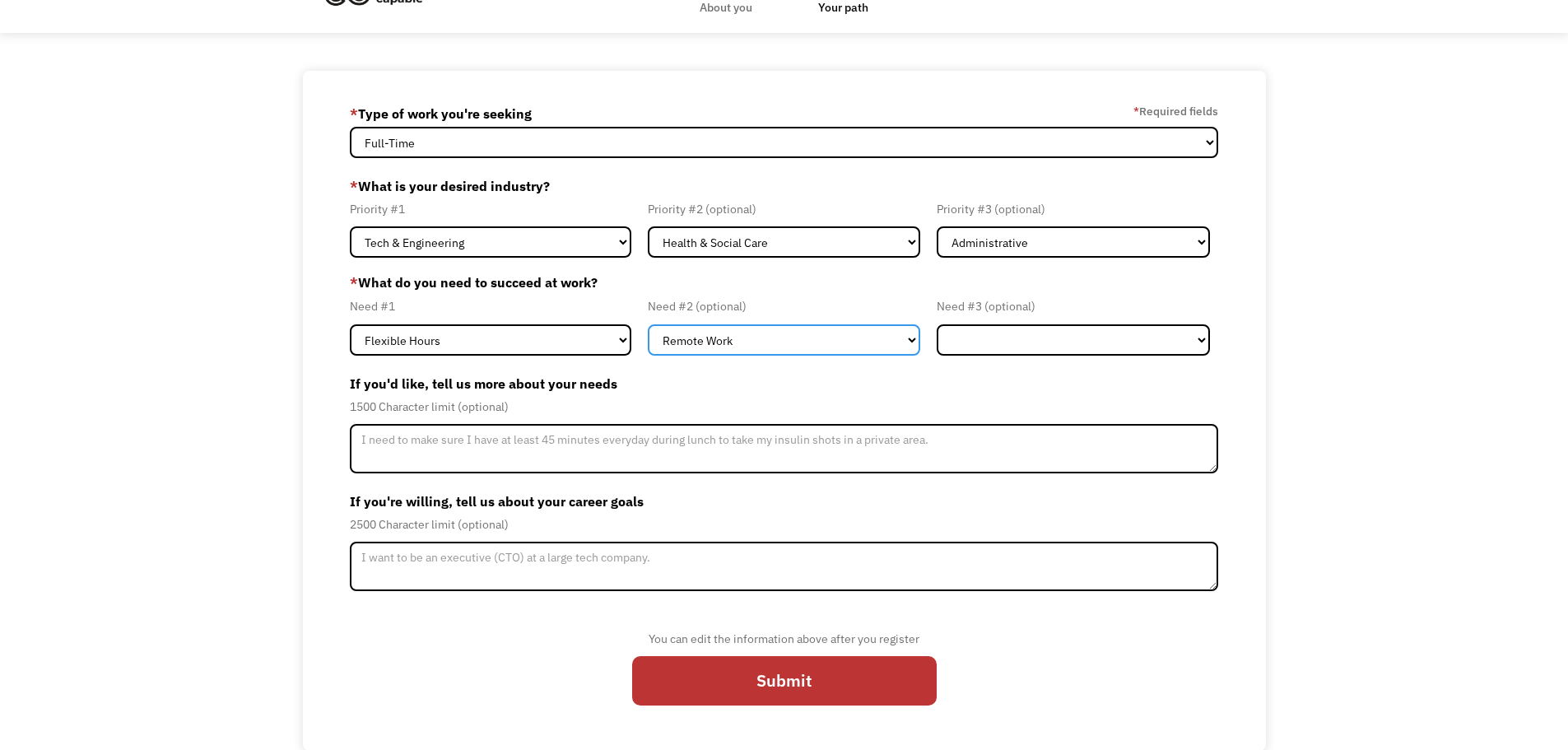
scroll to position [47, 0]
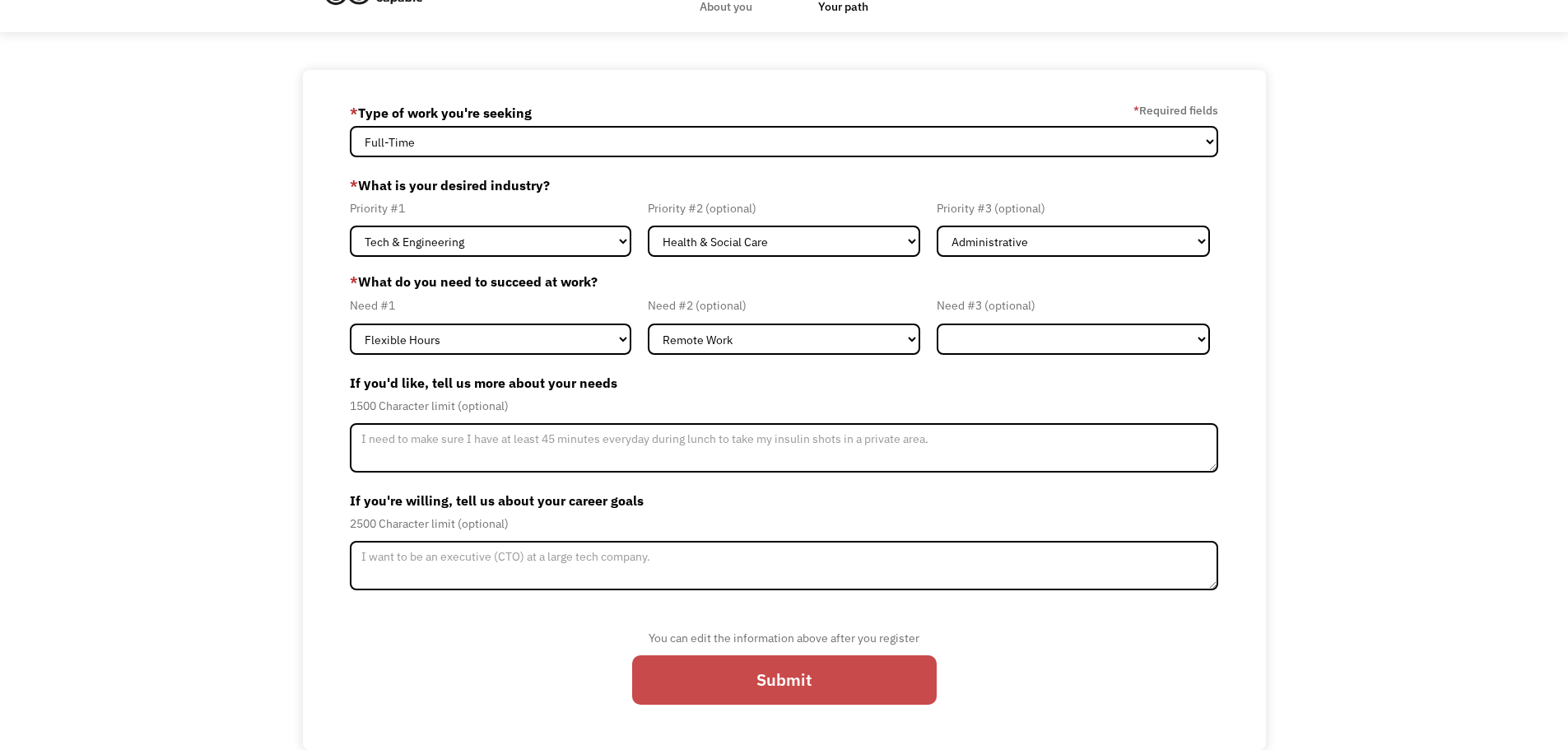
click at [716, 679] on input "Submit" at bounding box center [784, 680] width 304 height 50
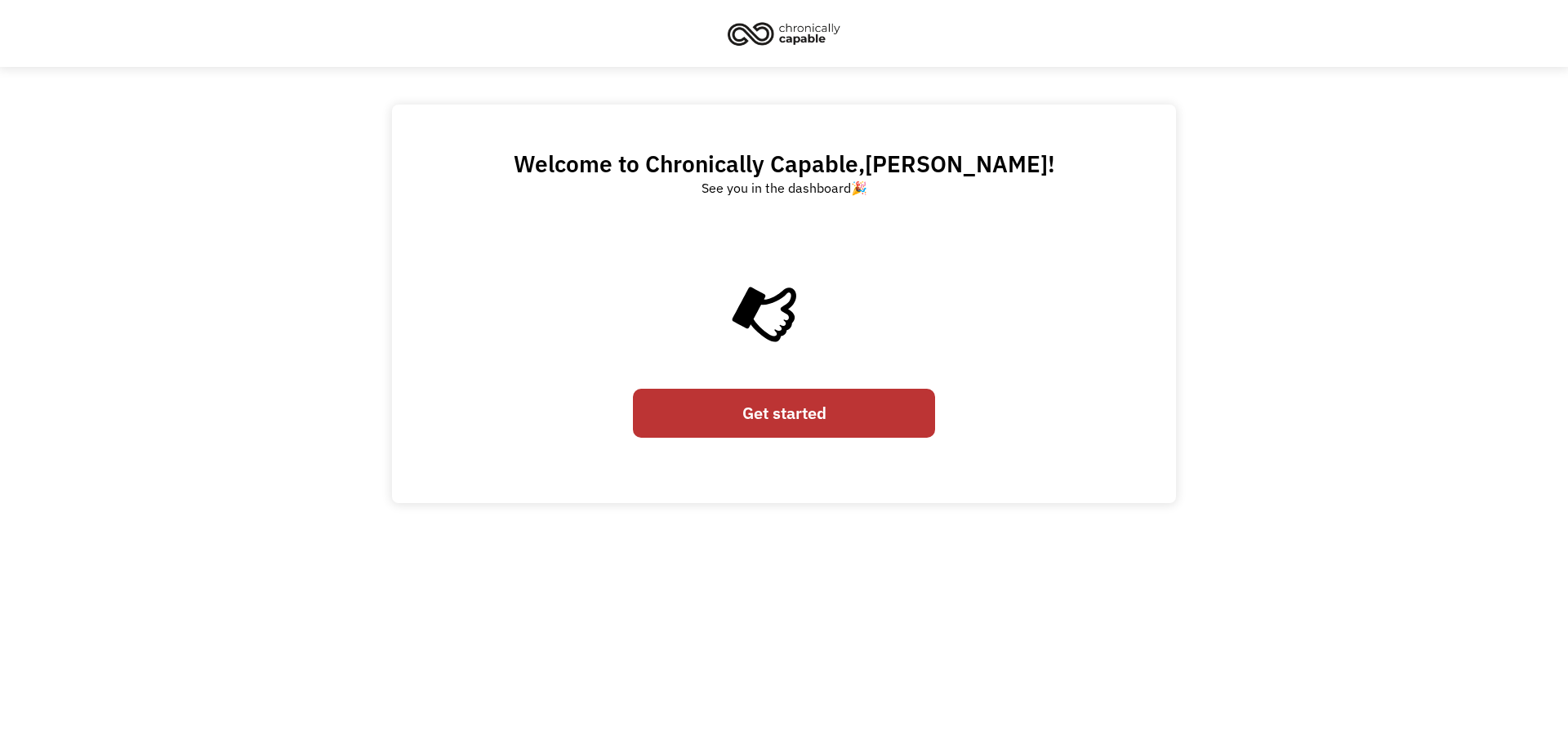
click at [840, 403] on link "Get started" at bounding box center [784, 413] width 302 height 49
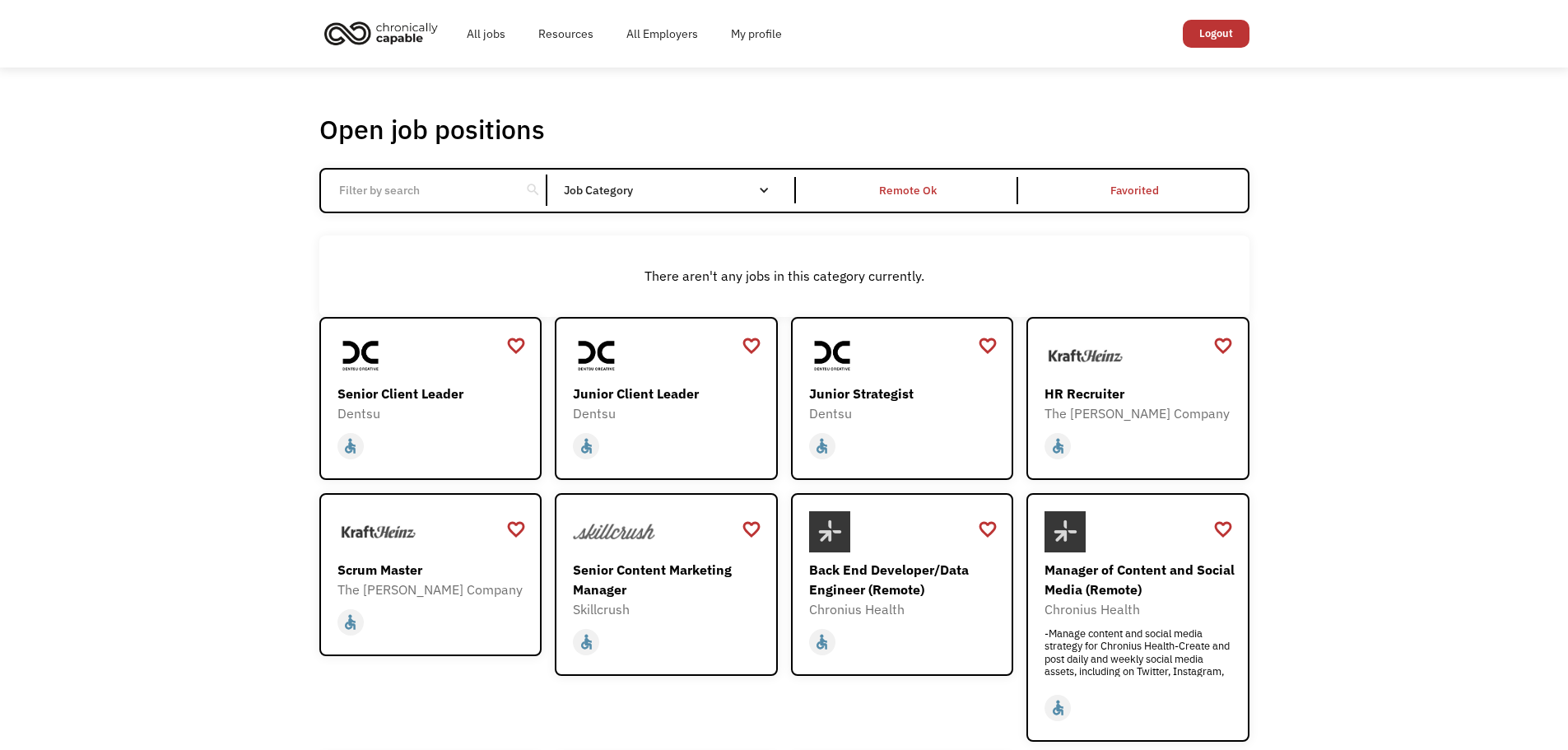
click at [1351, 459] on div "Open job positions You have X liked items Search search Filter by category Admi…" at bounding box center [784, 568] width 1568 height 1002
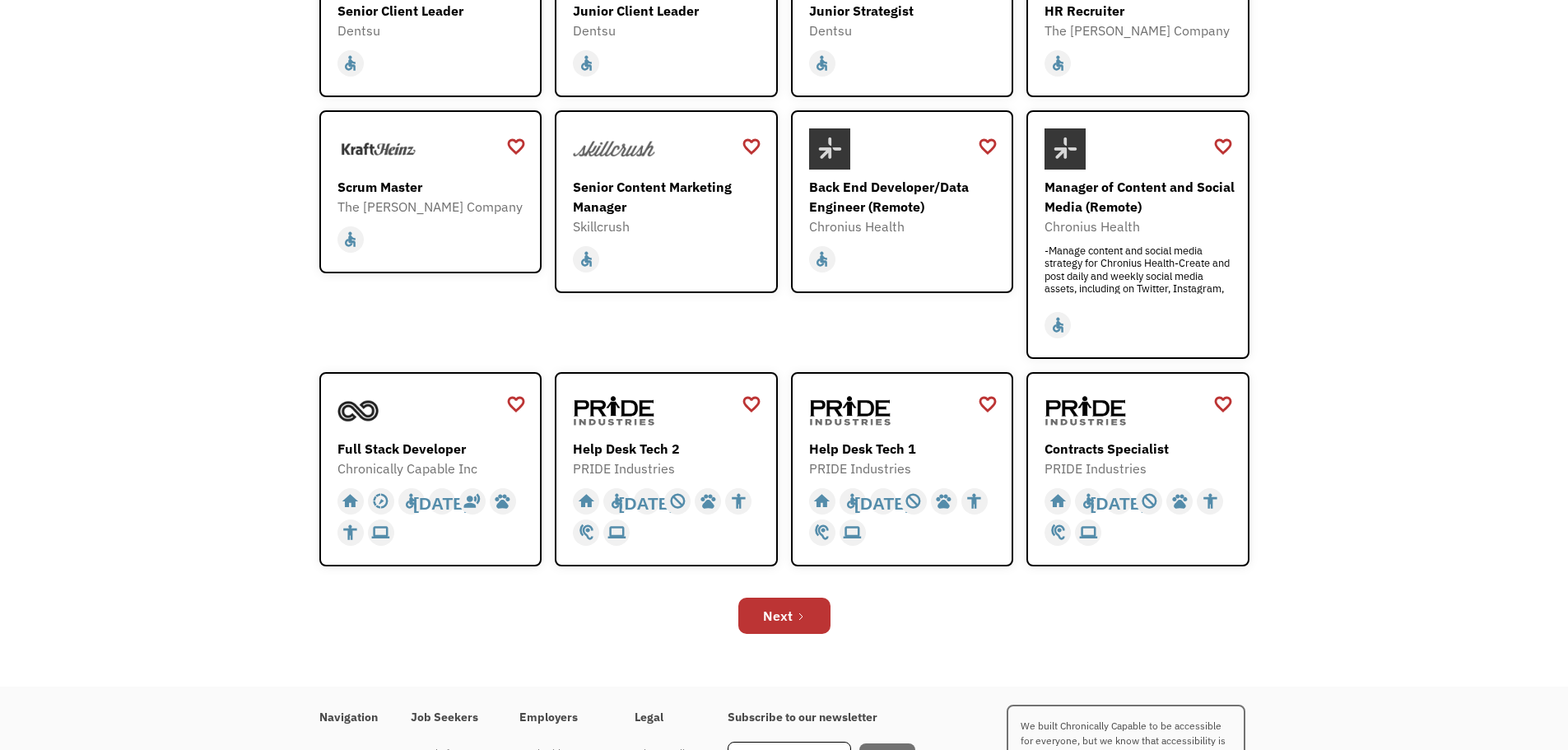
scroll to position [412, 0]
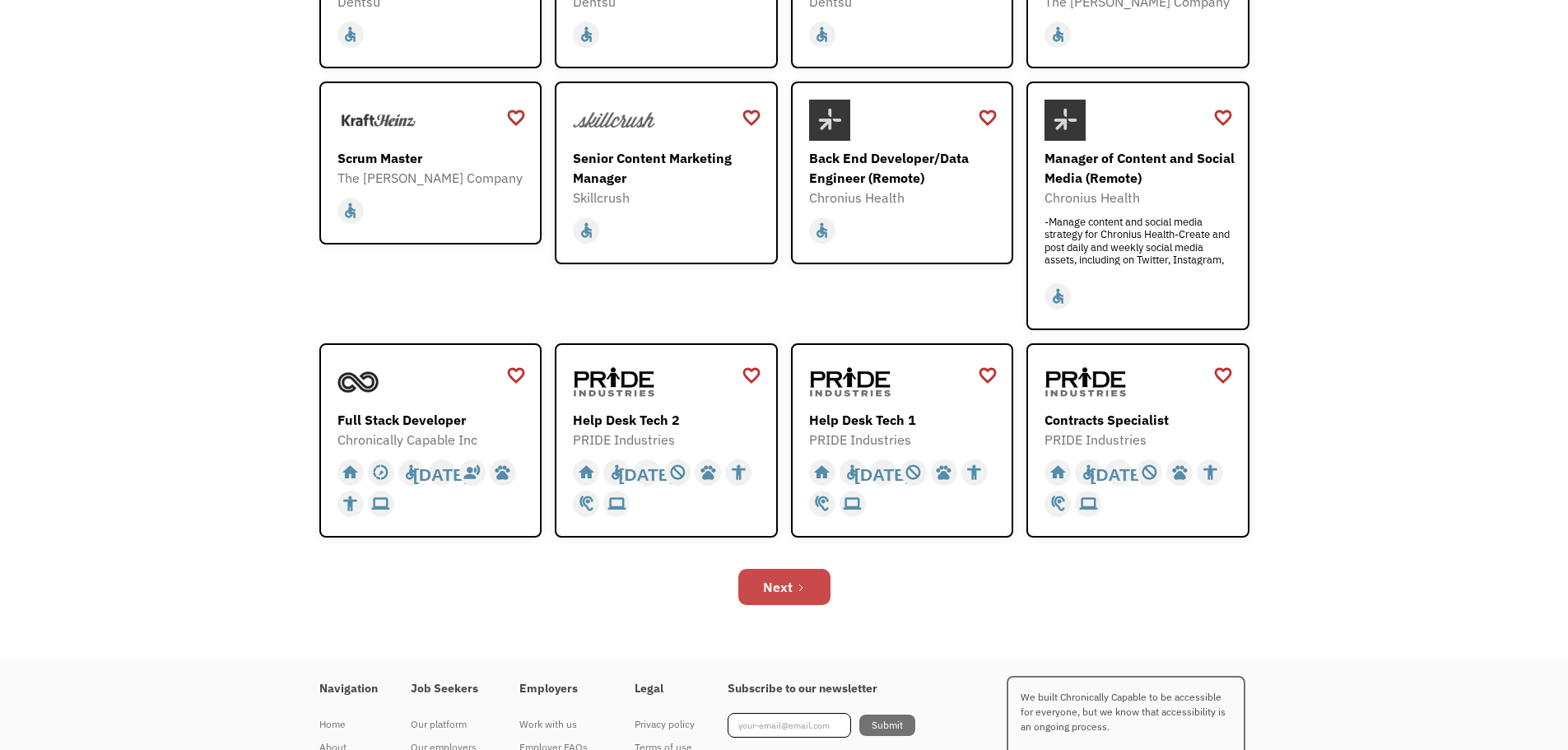
click at [759, 583] on link "Next" at bounding box center [784, 587] width 92 height 37
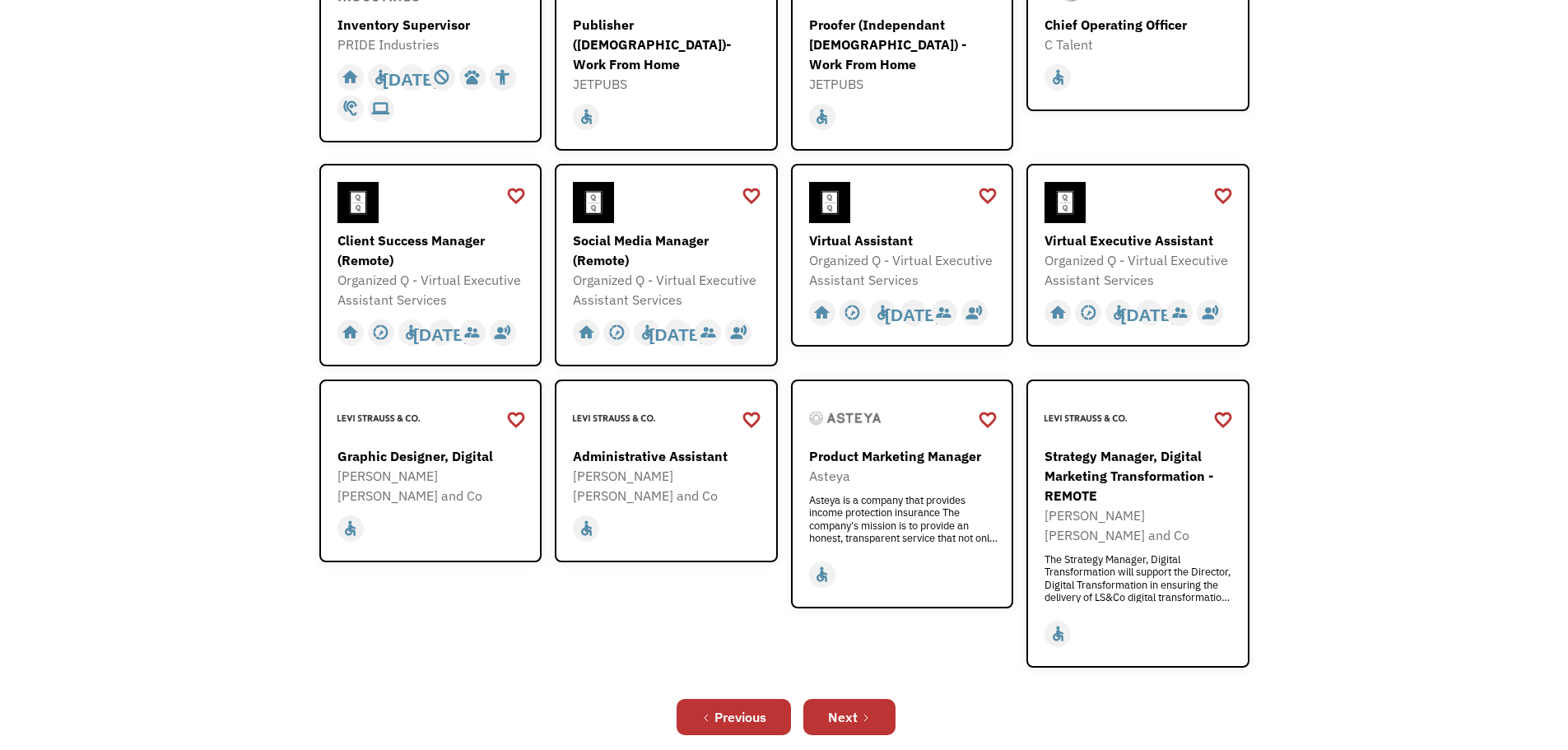
scroll to position [412, 0]
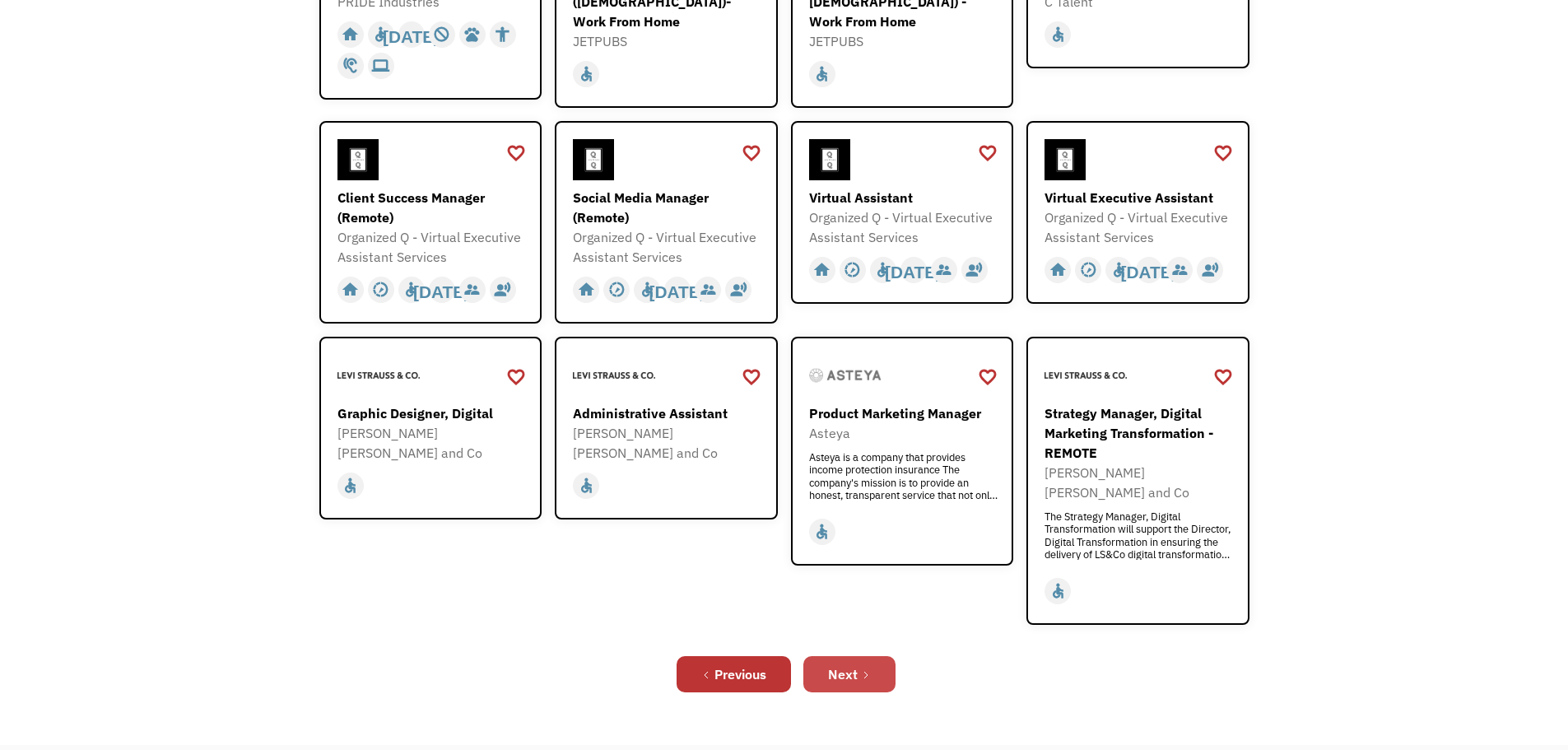
click at [847, 665] on div "Next" at bounding box center [843, 675] width 30 height 20
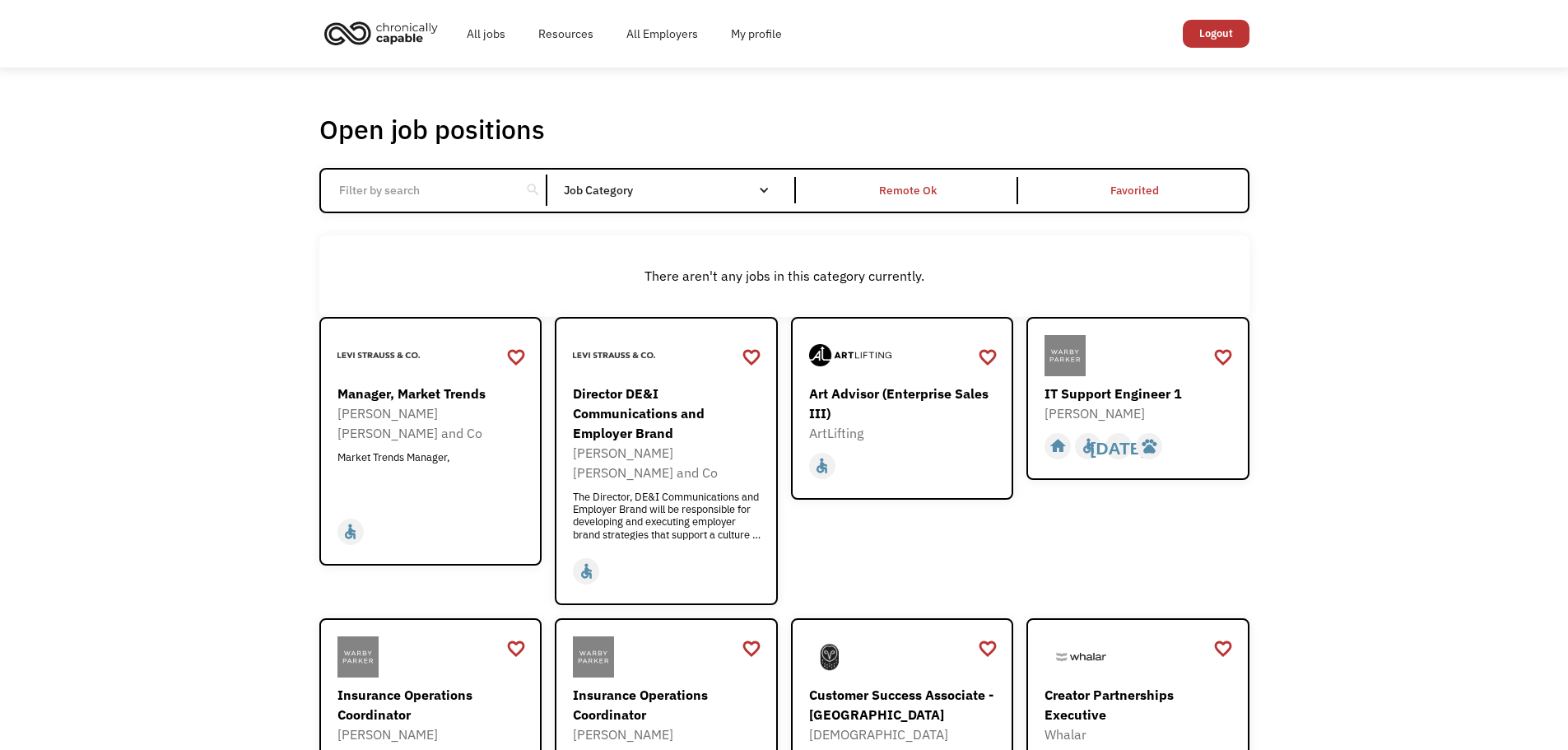
click at [1321, 470] on div "Open job positions You have X liked items Search search Filter by category Admi…" at bounding box center [784, 592] width 1568 height 1050
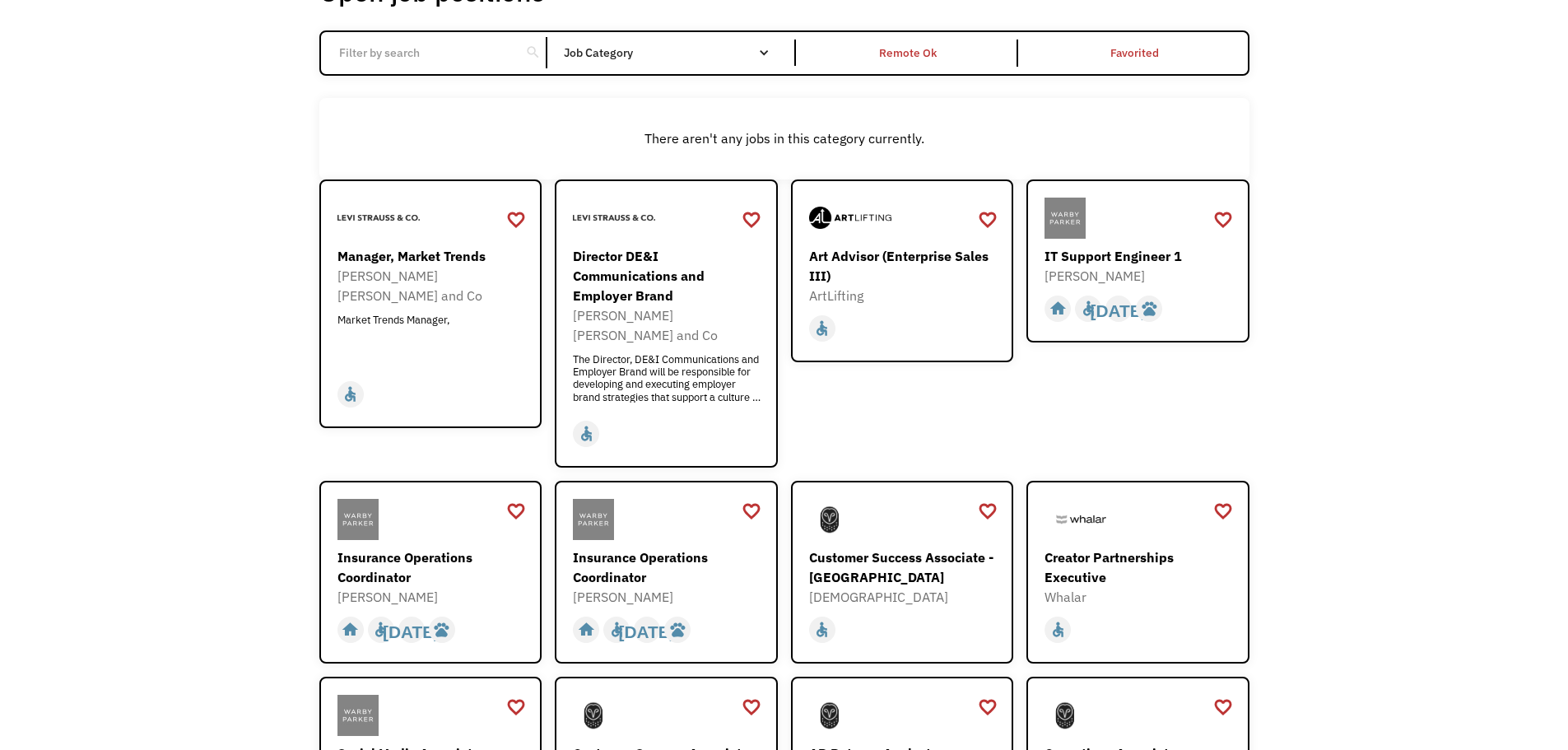
scroll to position [164, 0]
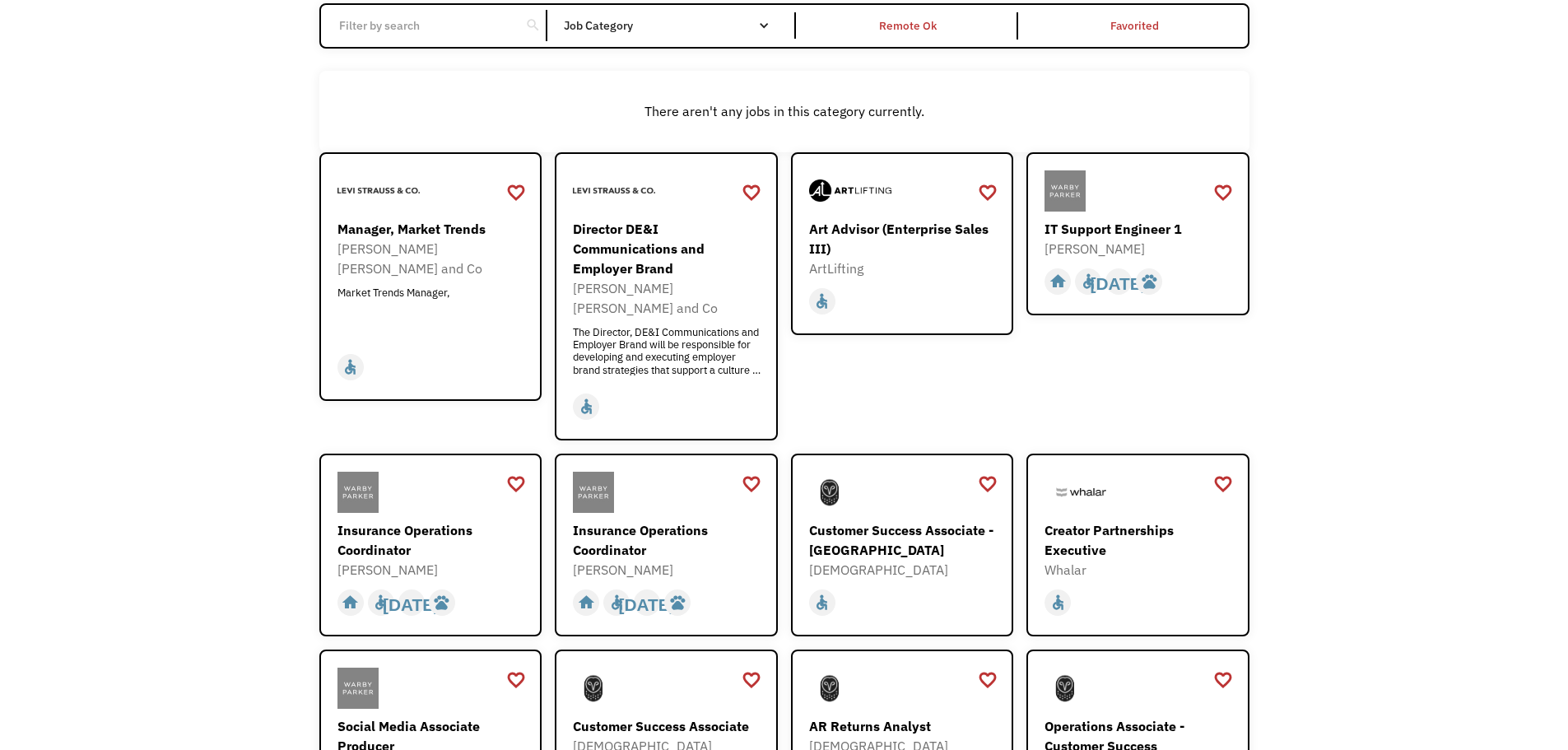
click at [1452, 295] on div "Open job positions You have X liked items Search search Filter by category Admi…" at bounding box center [784, 427] width 1568 height 1050
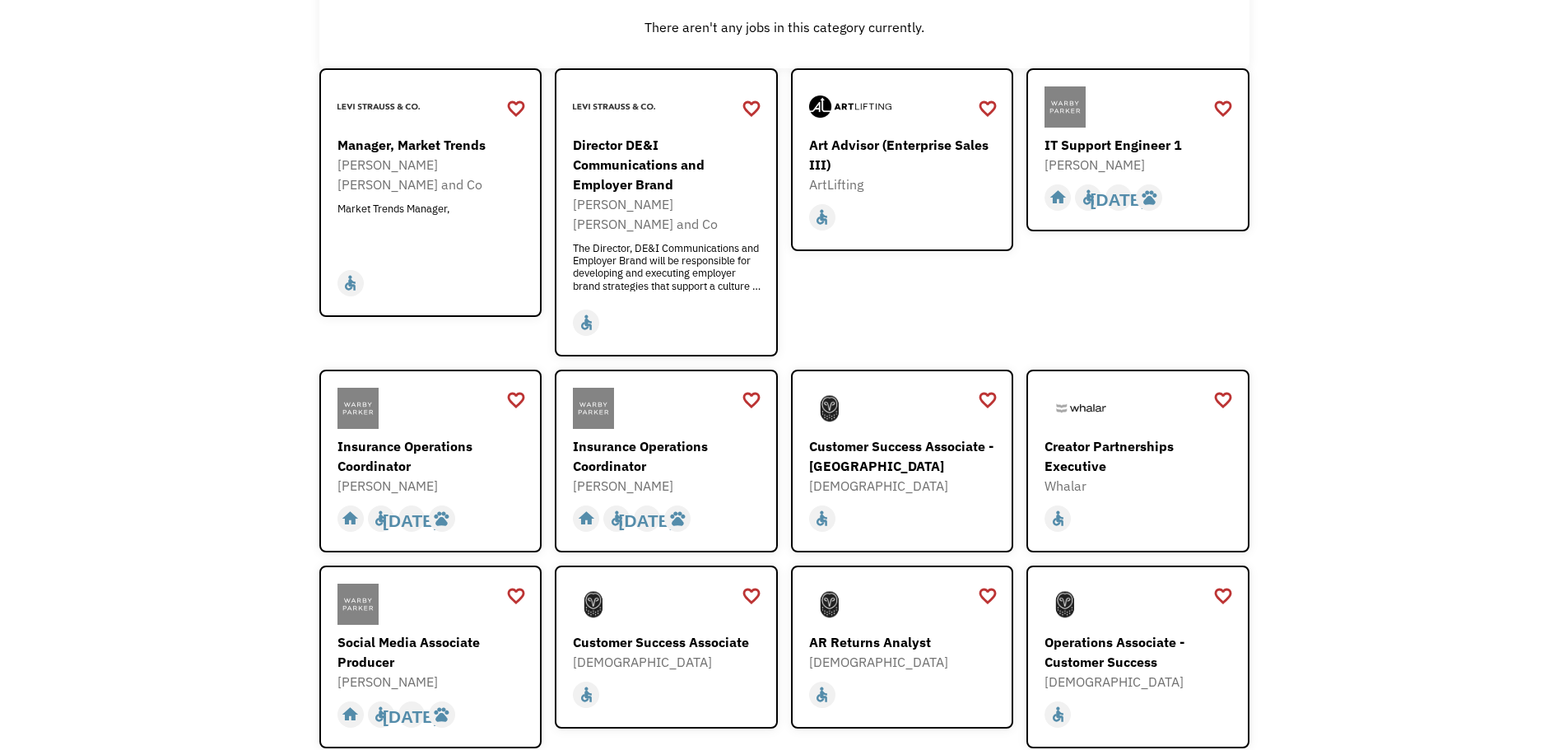
scroll to position [329, 0]
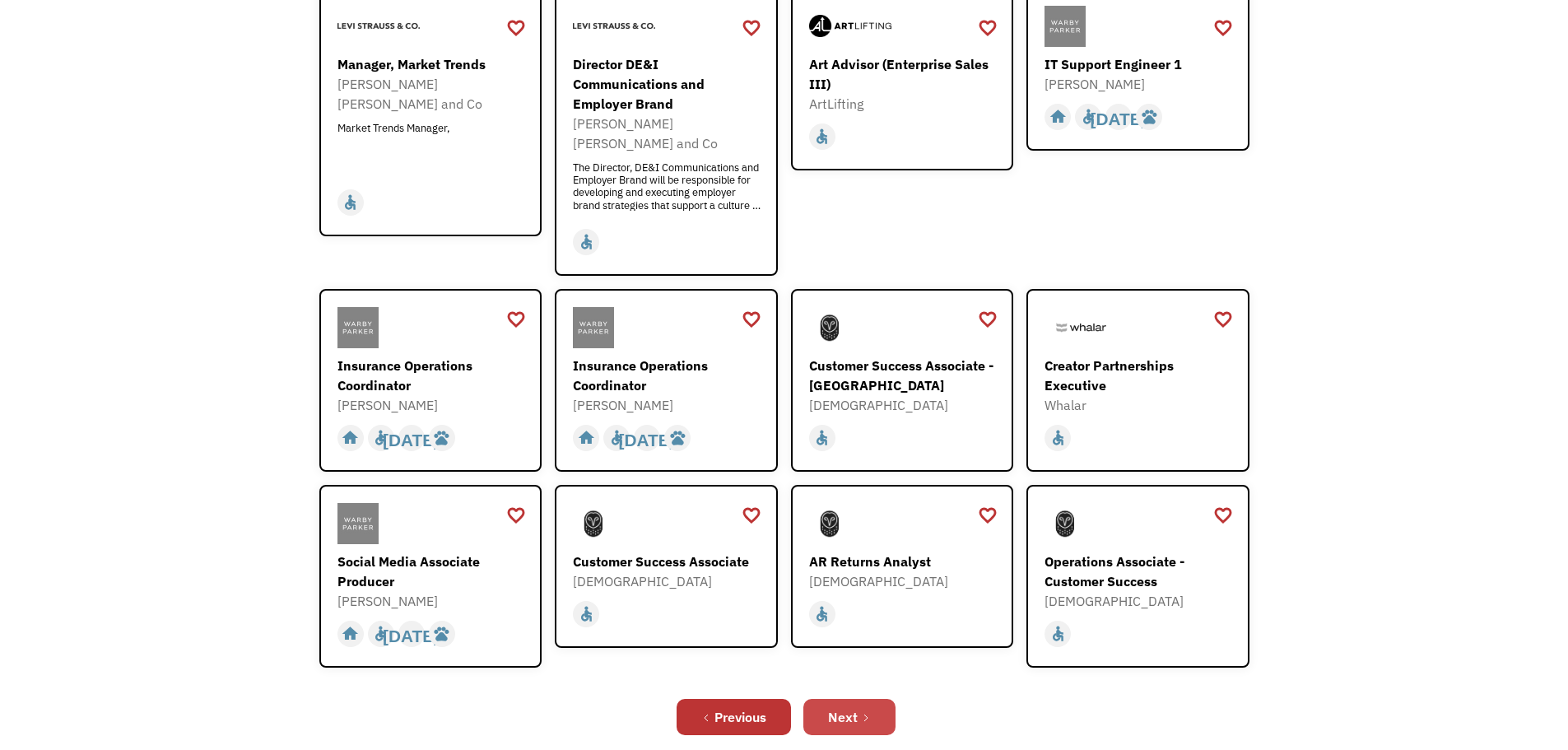
click at [858, 711] on link "Next" at bounding box center [850, 718] width 92 height 37
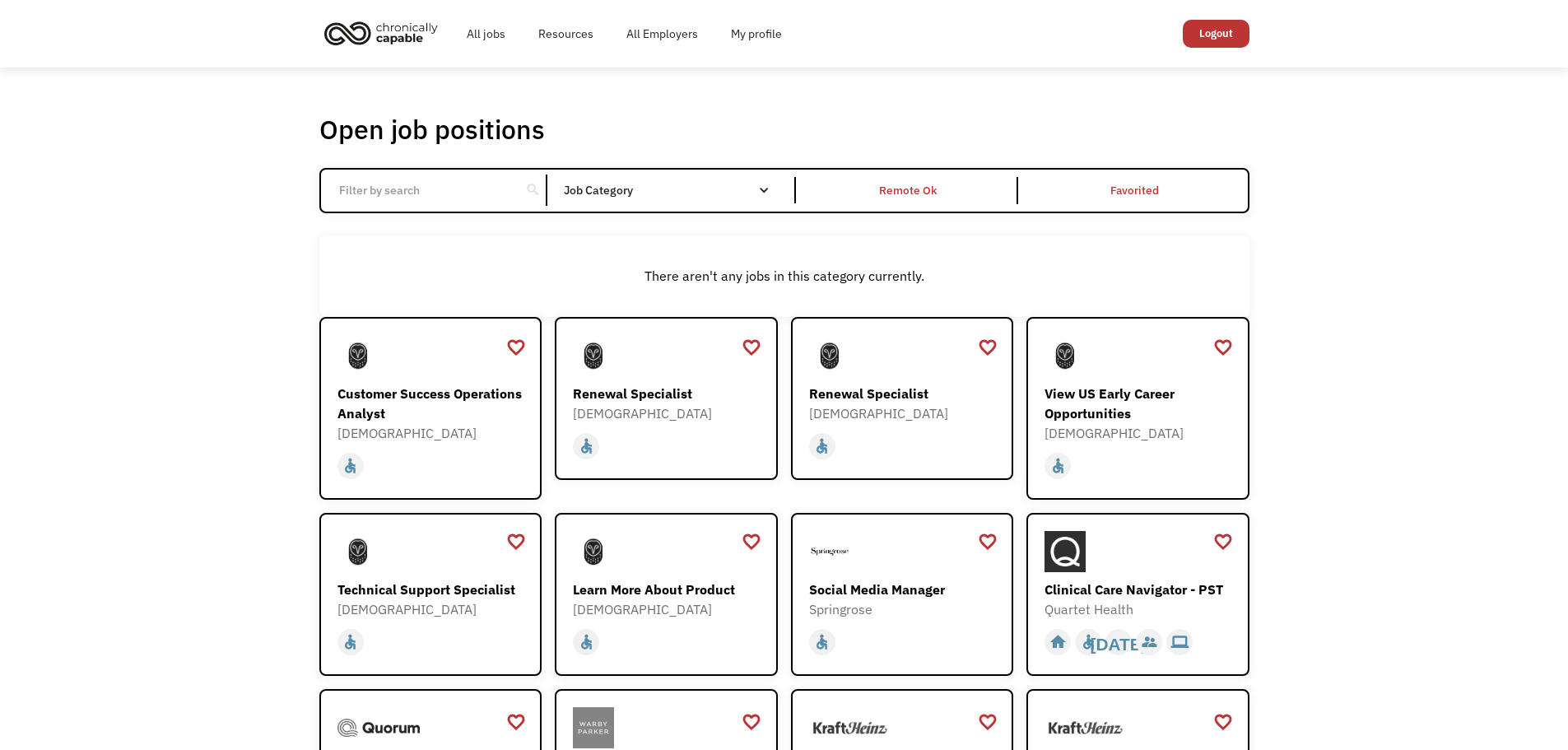
click at [1451, 290] on div "Open job positions You have X liked items Search search Filter by category Admi…" at bounding box center [784, 539] width 1568 height 944
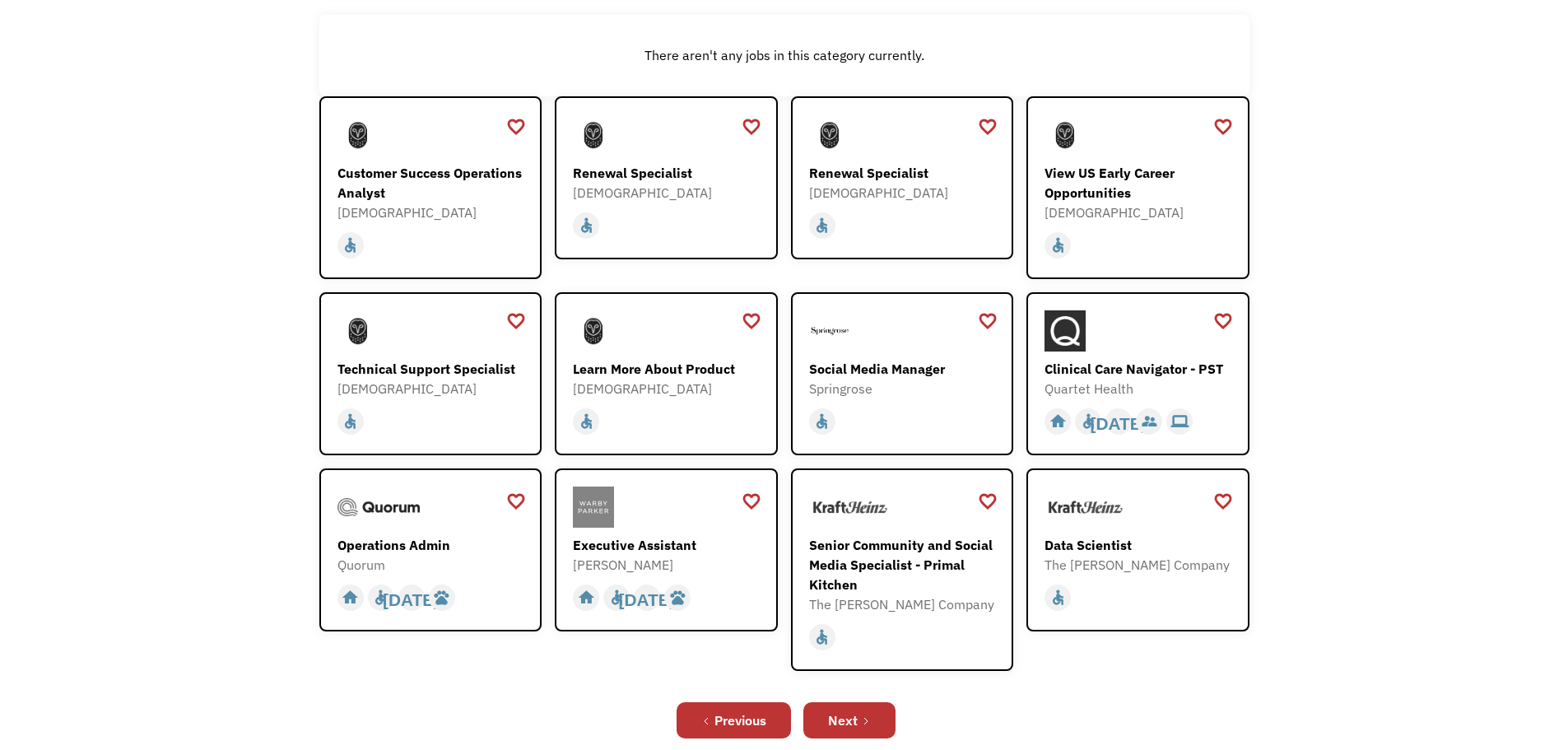
scroll to position [247, 0]
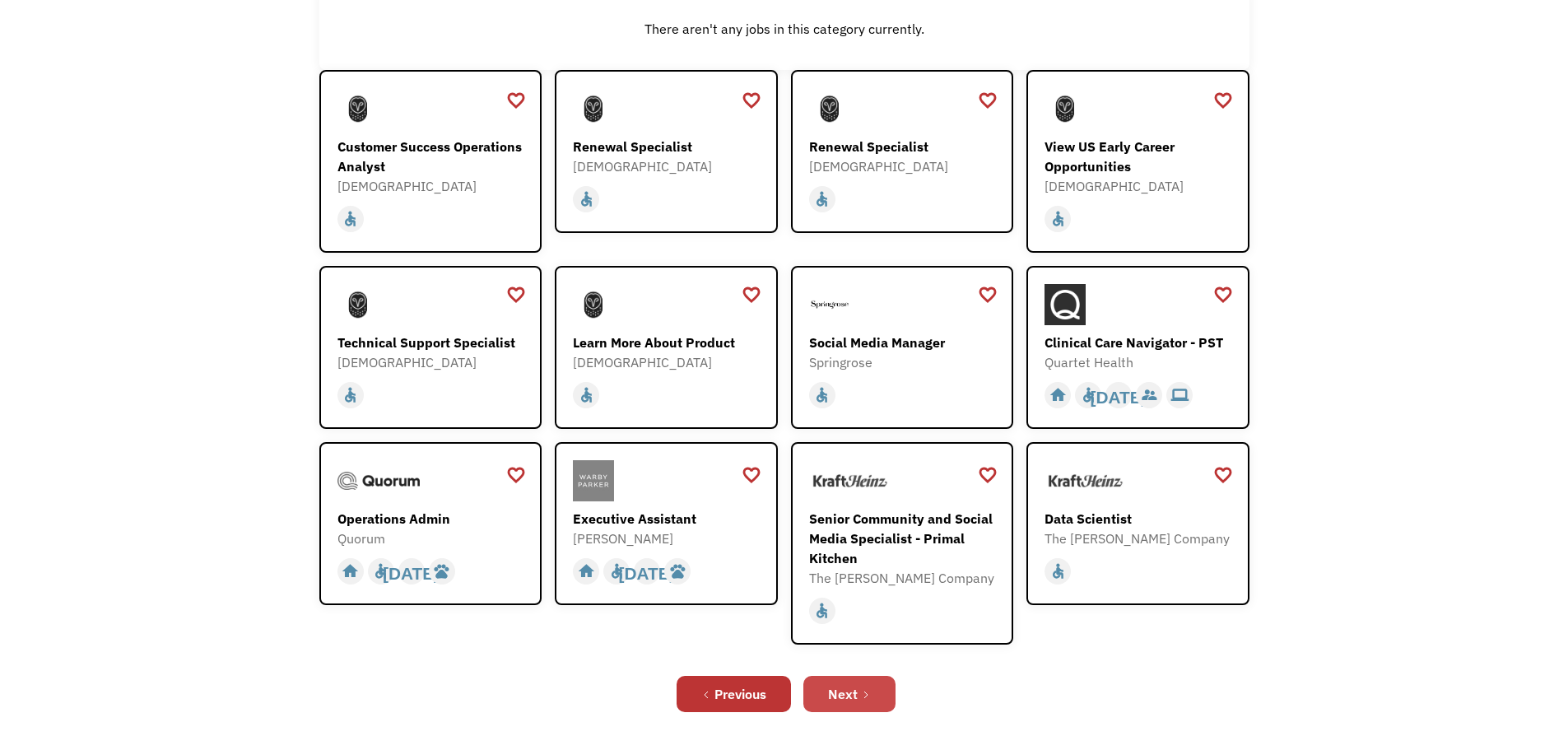
click at [869, 682] on link "Next" at bounding box center [850, 694] width 92 height 37
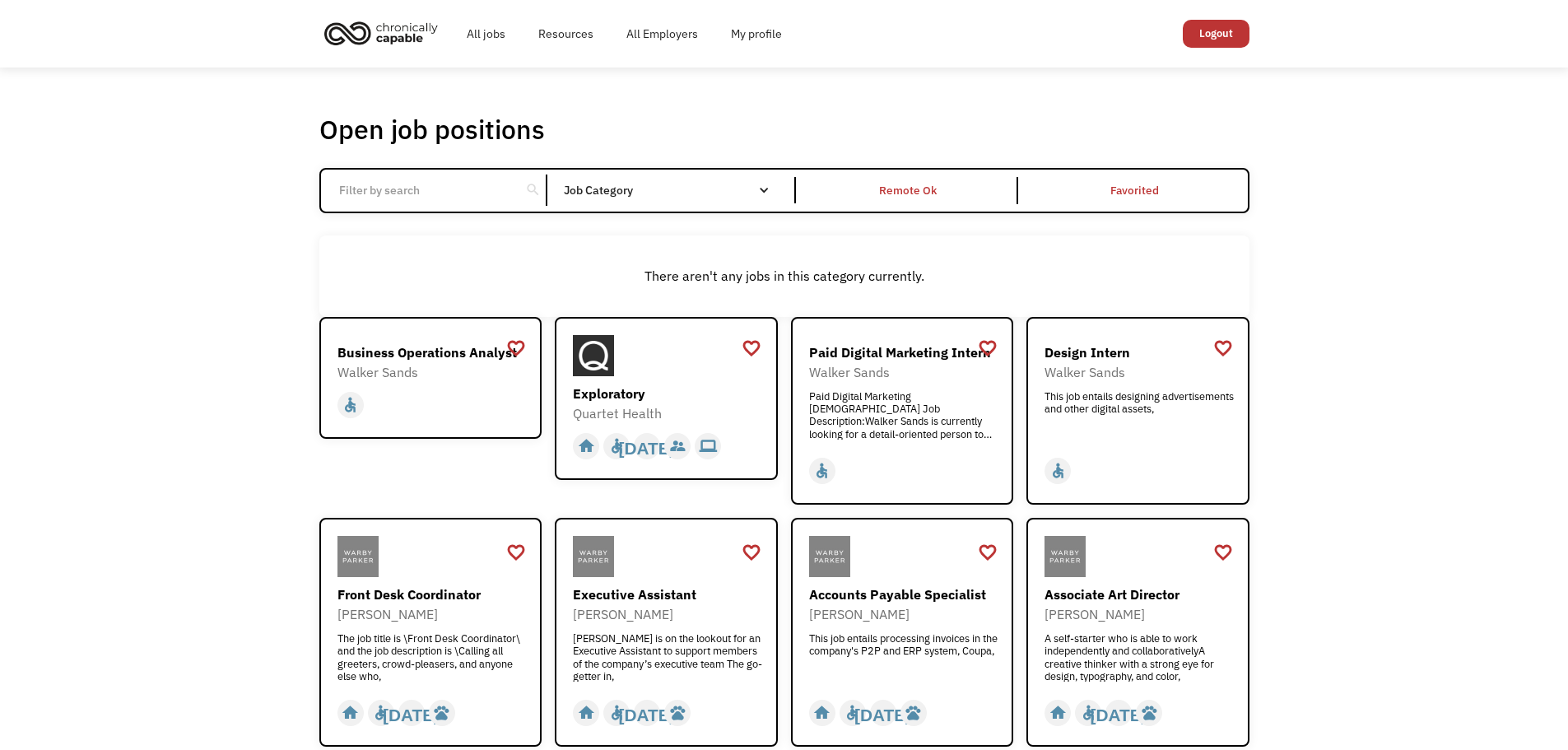
click at [1351, 334] on div "Open job positions You have X liked items Search search Filter by category Admi…" at bounding box center [784, 613] width 1568 height 1093
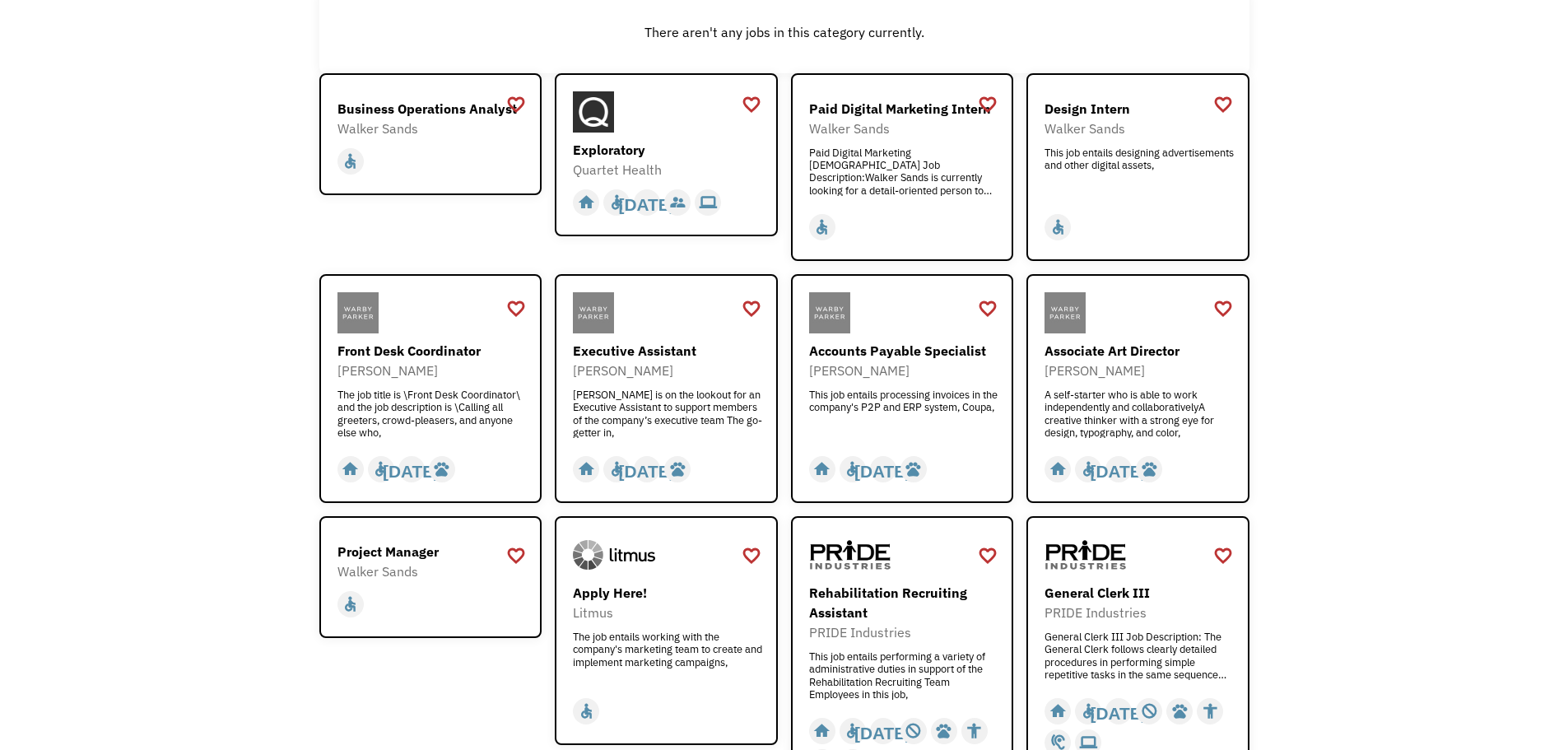
scroll to position [247, 0]
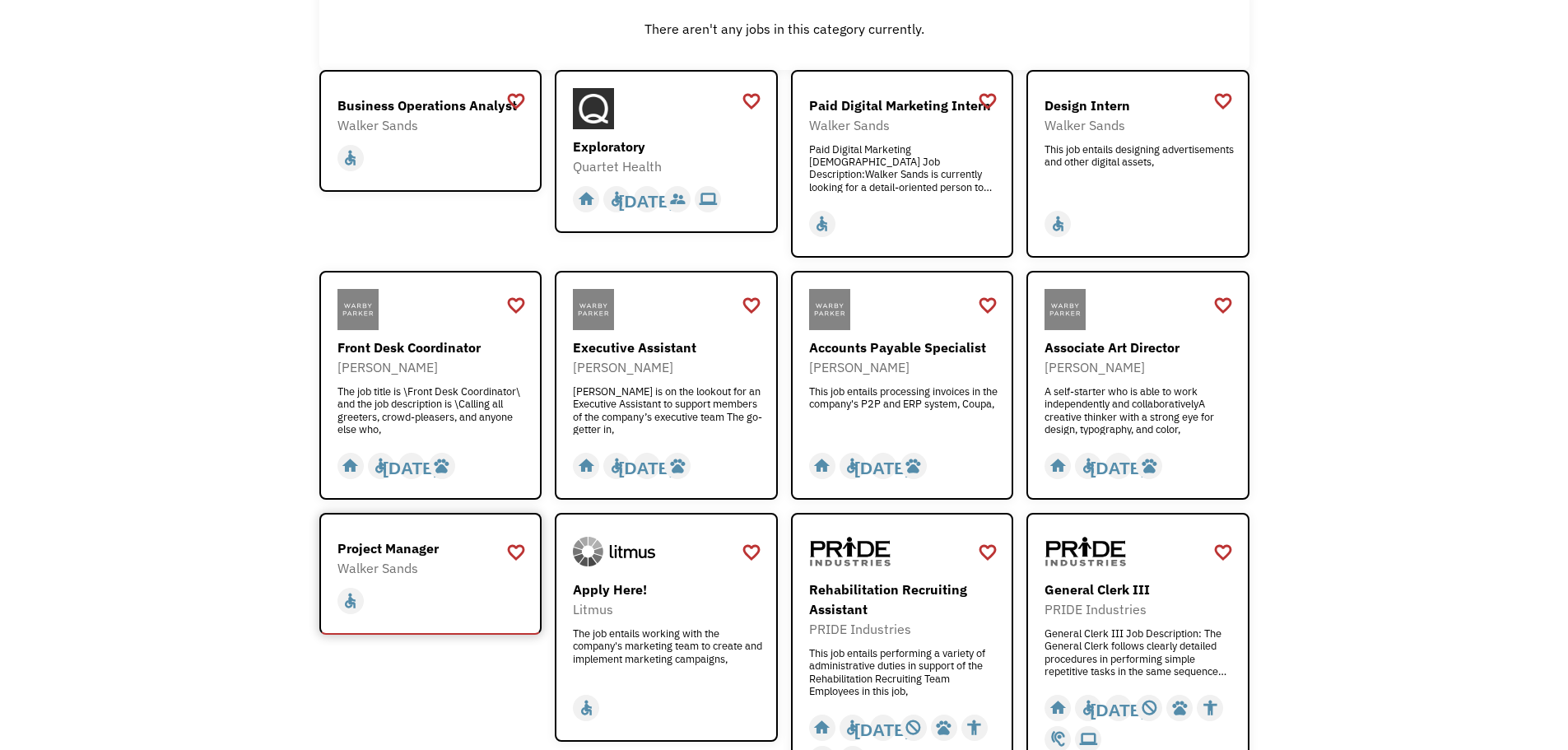
click at [428, 559] on div "Walker Sands" at bounding box center [433, 568] width 191 height 20
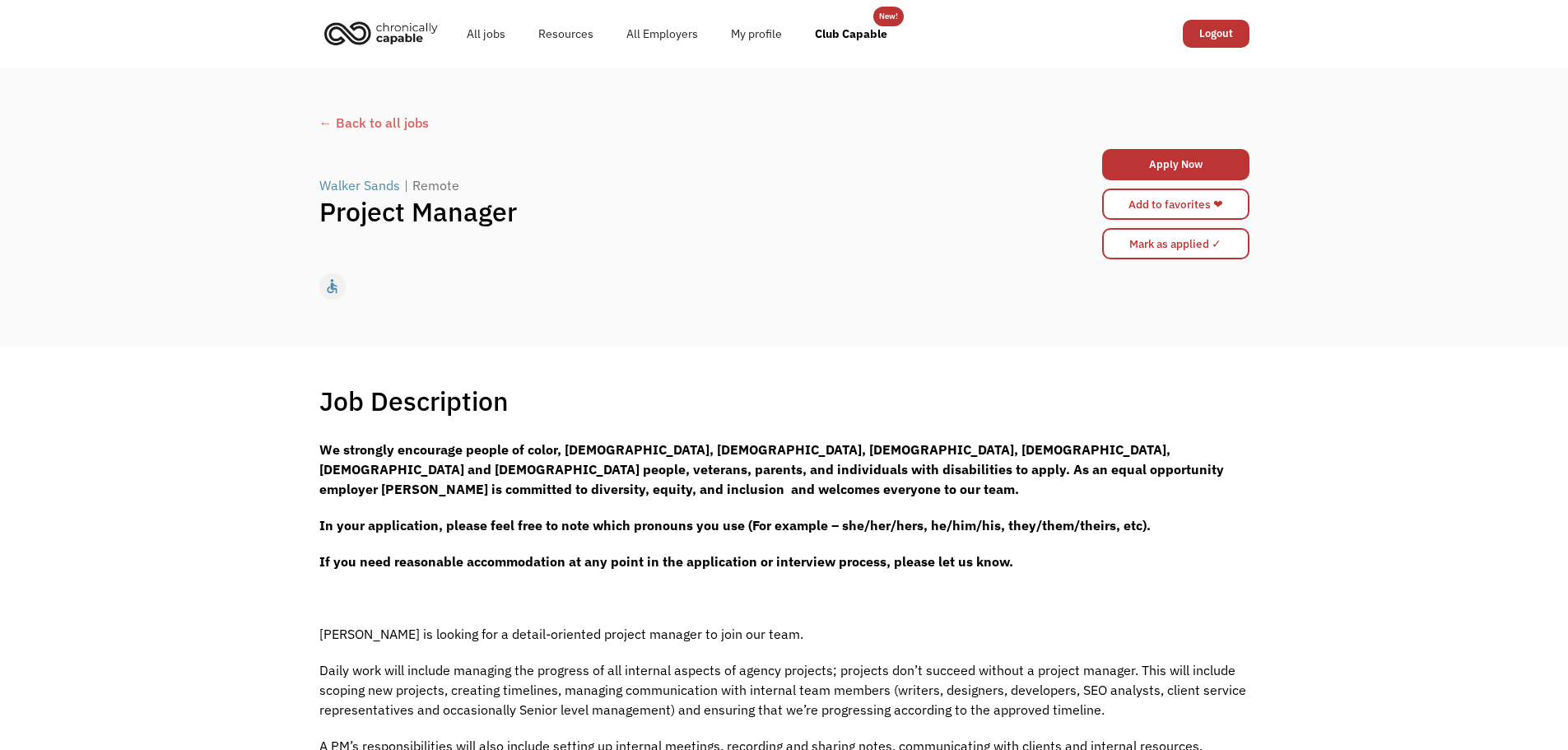
click at [1026, 493] on p "We strongly encourage people of color, [DEMOGRAPHIC_DATA], [DEMOGRAPHIC_DATA], …" at bounding box center [784, 469] width 930 height 59
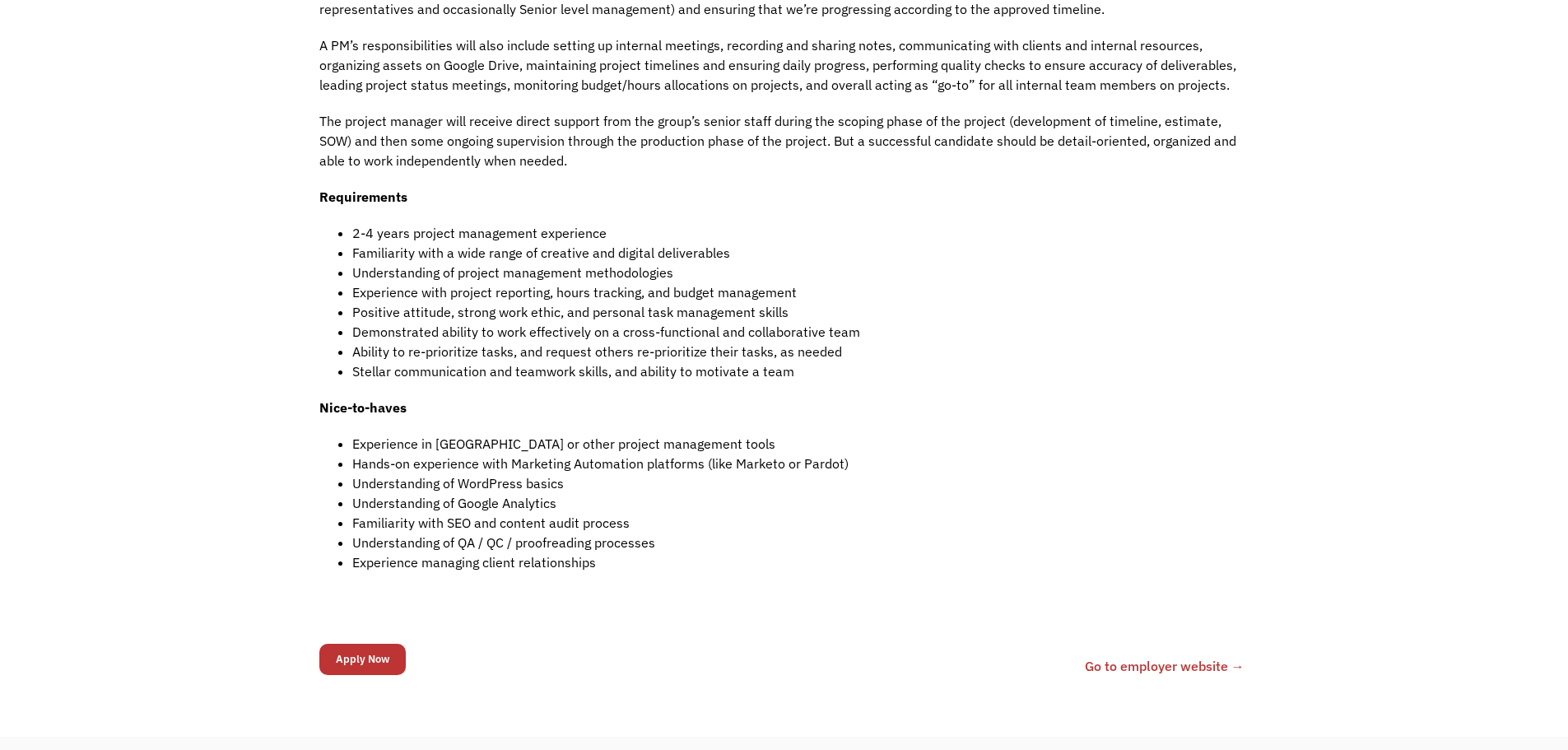
scroll to position [741, 0]
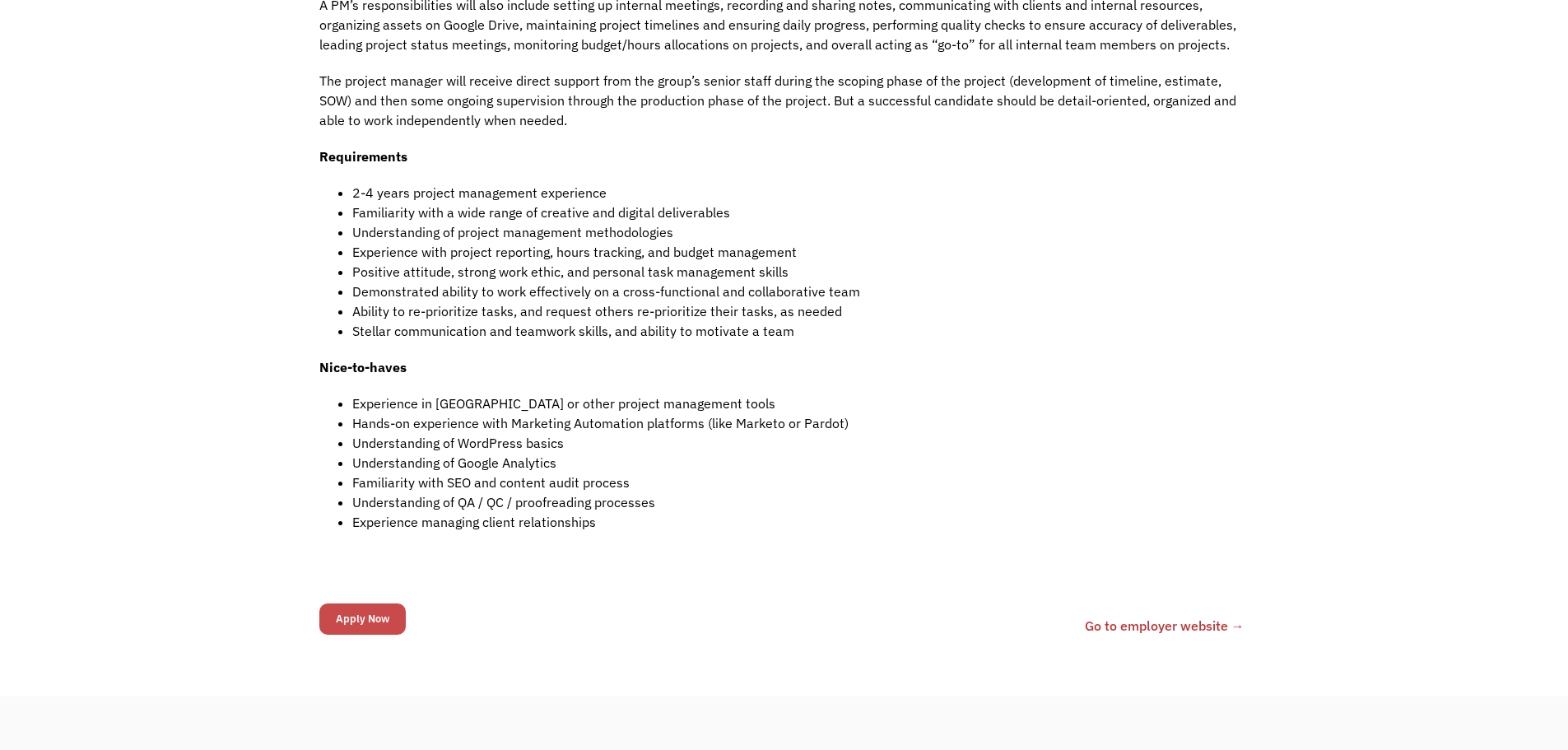
click at [385, 616] on input "Apply Now" at bounding box center [363, 619] width 86 height 32
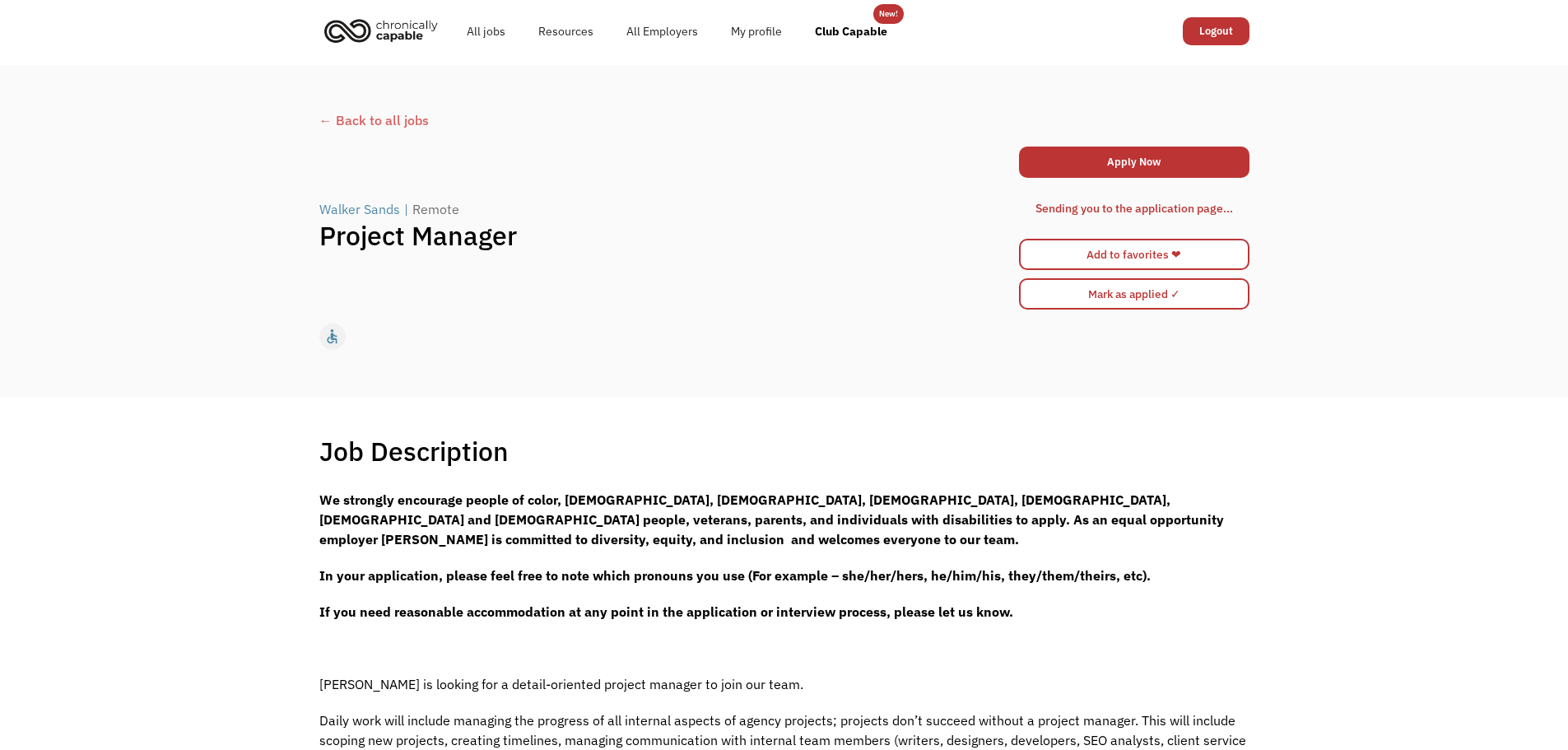
scroll to position [0, 0]
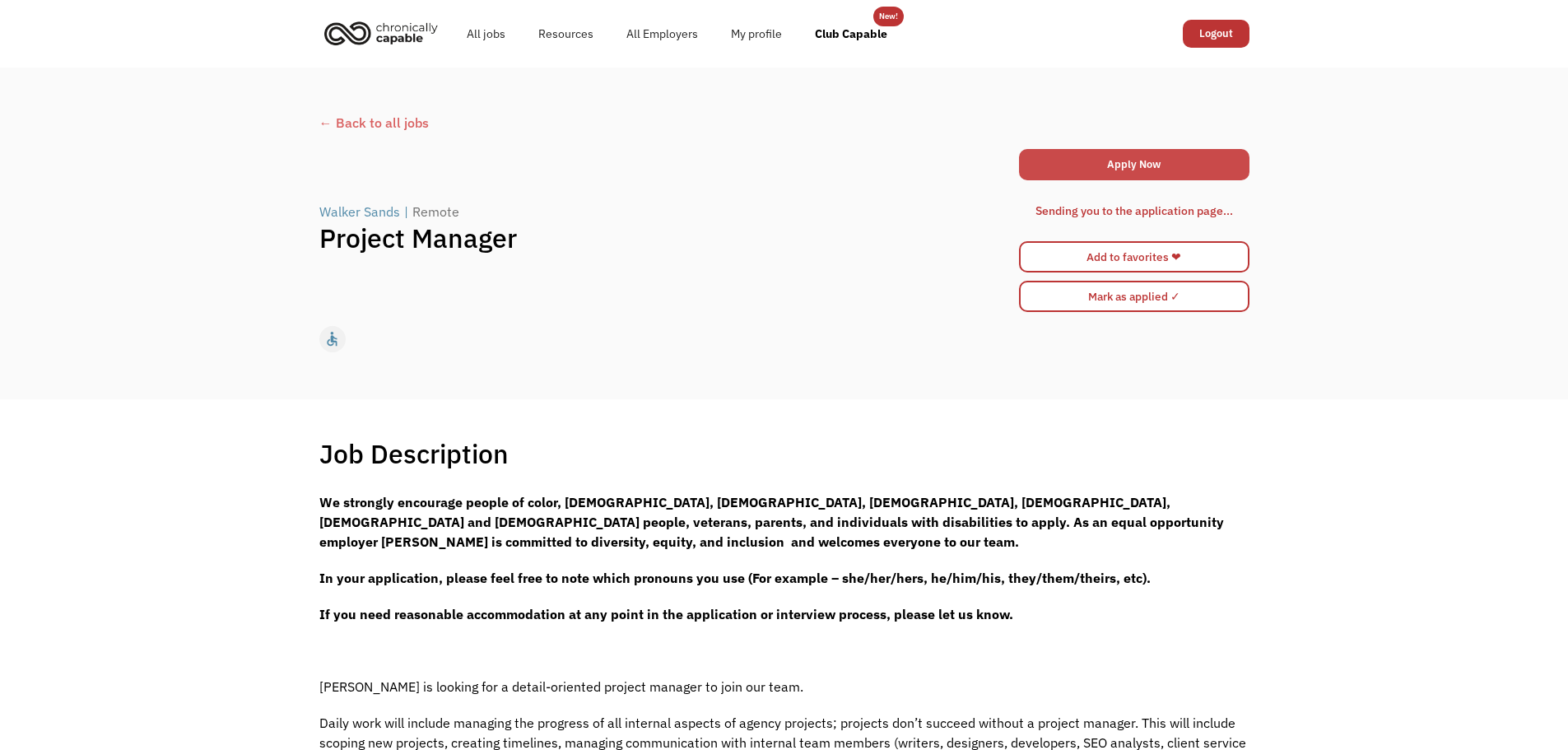
click at [1041, 153] on link "Apply Now" at bounding box center [1135, 165] width 231 height 32
